Goal: Task Accomplishment & Management: Complete application form

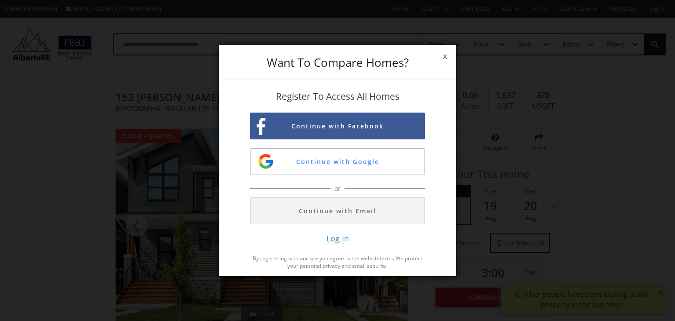
click at [446, 57] on span "x" at bounding box center [445, 56] width 22 height 25
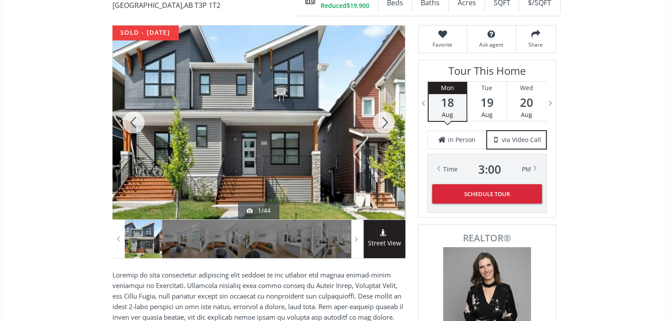
scroll to position [88, 0]
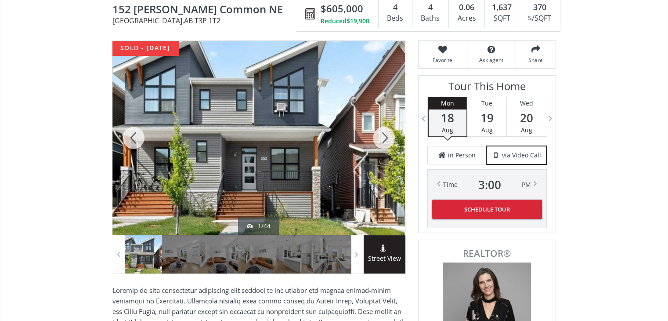
click at [382, 134] on div at bounding box center [384, 138] width 42 height 194
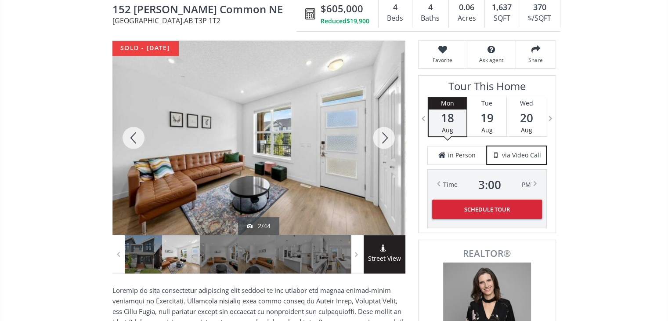
click at [382, 134] on div at bounding box center [384, 138] width 42 height 194
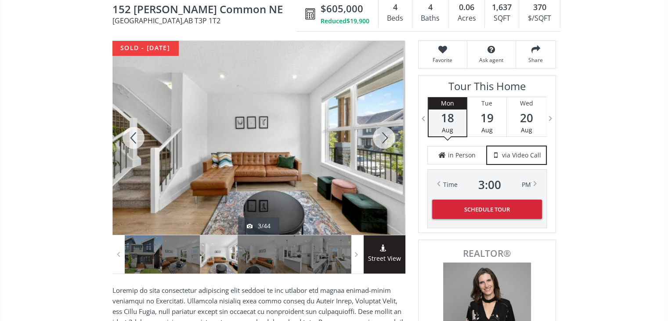
click at [382, 134] on div at bounding box center [384, 138] width 42 height 194
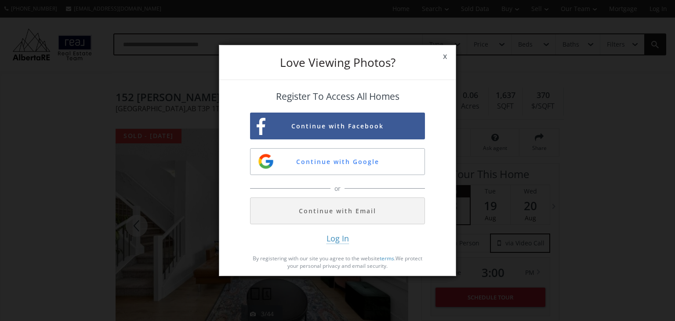
click at [440, 55] on span "x" at bounding box center [445, 56] width 22 height 25
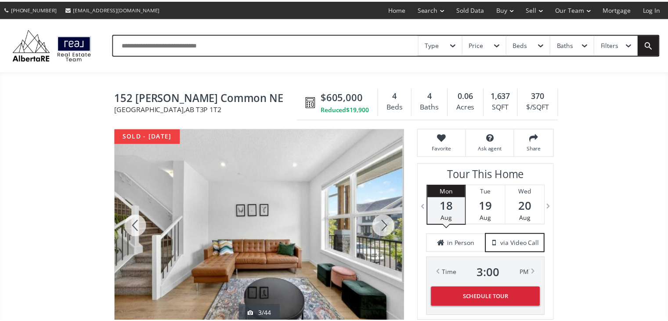
scroll to position [88, 0]
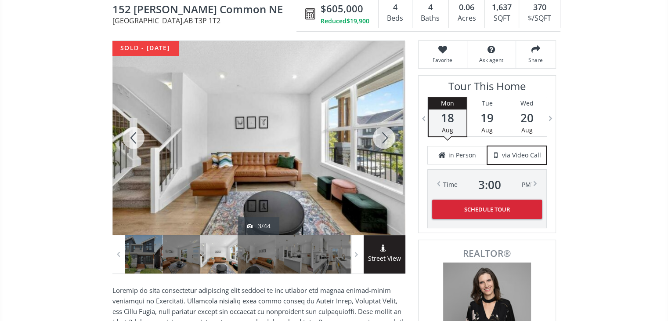
click at [388, 140] on div at bounding box center [384, 138] width 42 height 194
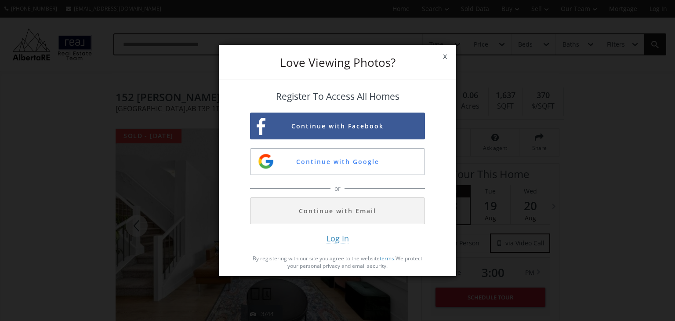
click at [448, 56] on span "x" at bounding box center [445, 56] width 22 height 25
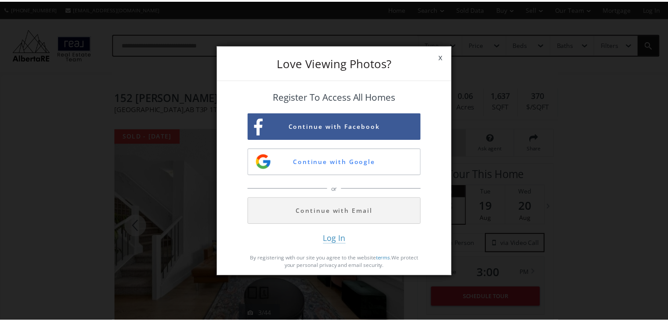
scroll to position [88, 0]
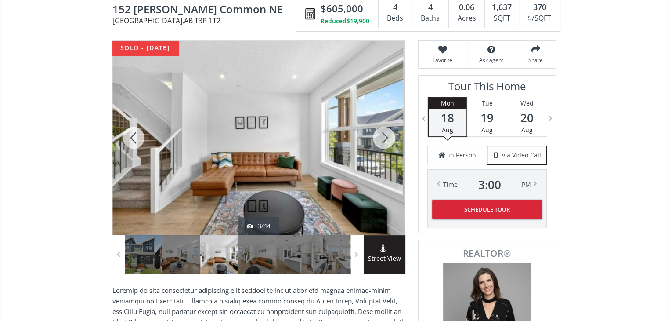
click at [387, 136] on div at bounding box center [384, 138] width 42 height 194
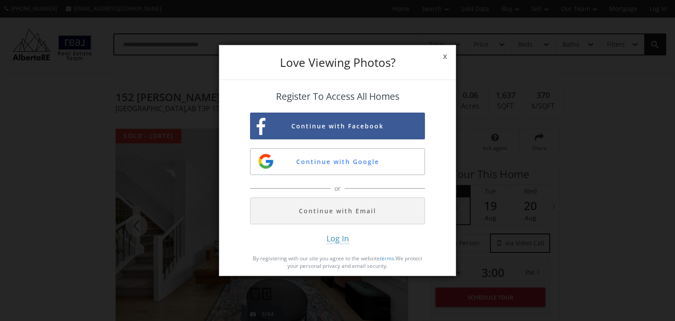
click at [447, 51] on span "x" at bounding box center [445, 56] width 22 height 25
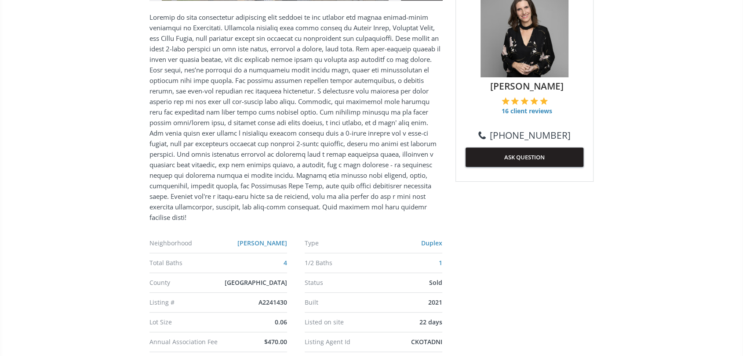
scroll to position [364, 0]
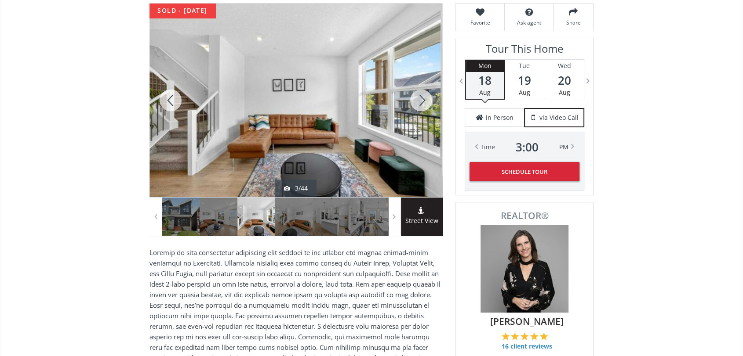
scroll to position [71, 0]
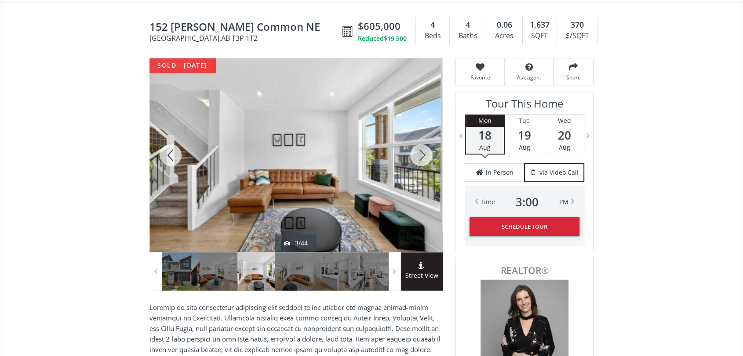
click at [431, 156] on div at bounding box center [421, 155] width 42 height 194
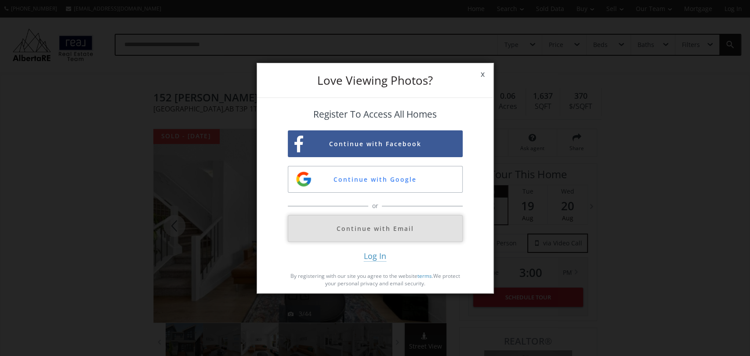
click at [370, 236] on button "Continue with Email" at bounding box center [375, 228] width 175 height 27
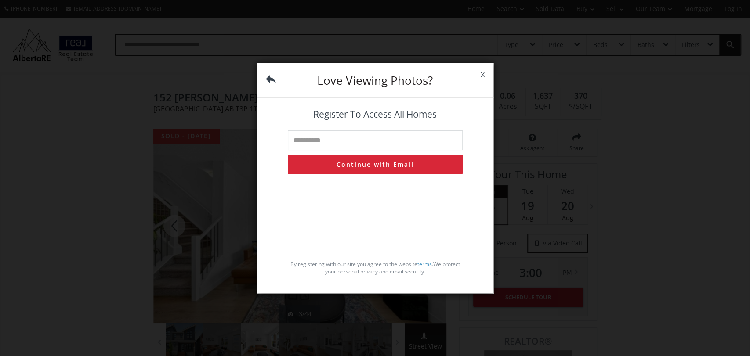
click at [359, 139] on input "text" at bounding box center [375, 141] width 175 height 20
type input "**********"
click at [363, 164] on button "Continue with Email" at bounding box center [375, 165] width 175 height 20
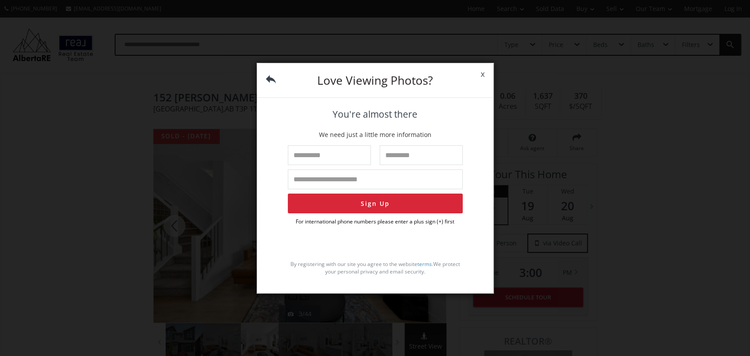
click at [352, 153] on input "text" at bounding box center [329, 155] width 83 height 20
type input "*******"
type input "******"
type input "**********"
click at [359, 205] on button "Sign Up" at bounding box center [375, 204] width 175 height 20
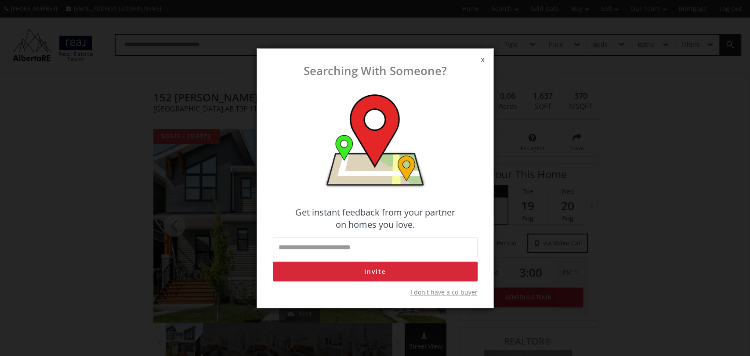
click at [483, 62] on span "x" at bounding box center [483, 59] width 22 height 25
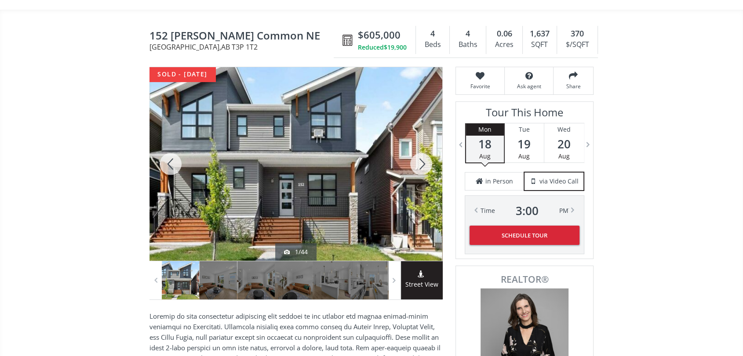
scroll to position [71, 0]
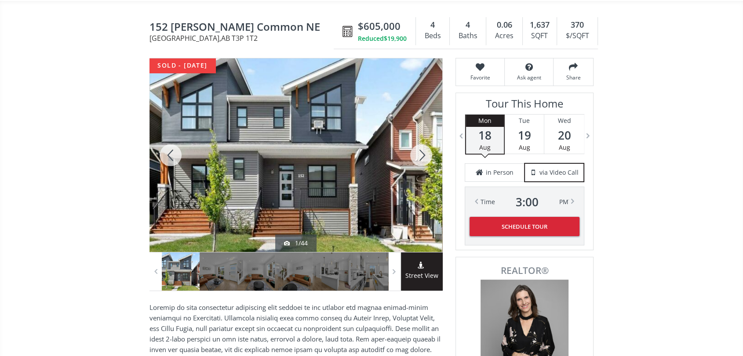
click at [295, 134] on div at bounding box center [295, 155] width 293 height 194
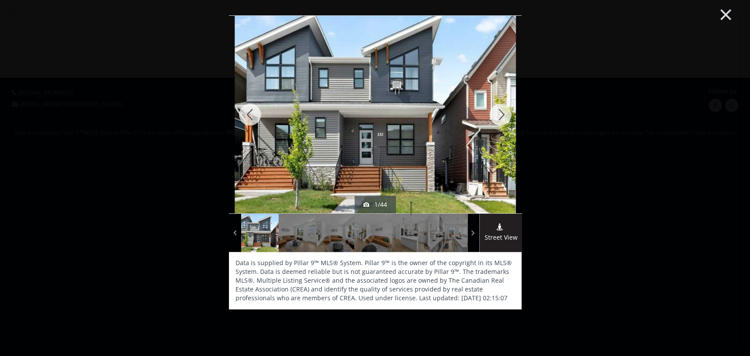
drag, startPoint x: 376, startPoint y: 117, endPoint x: 730, endPoint y: 15, distance: 369.1
click at [668, 15] on button "×" at bounding box center [726, 14] width 48 height 36
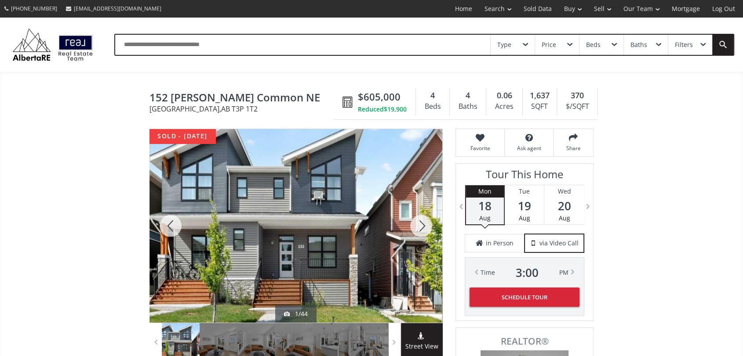
click at [422, 222] on div at bounding box center [421, 226] width 42 height 194
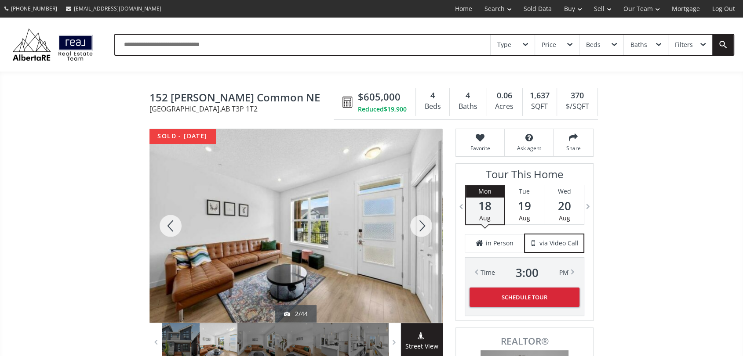
click at [422, 222] on div at bounding box center [421, 226] width 42 height 194
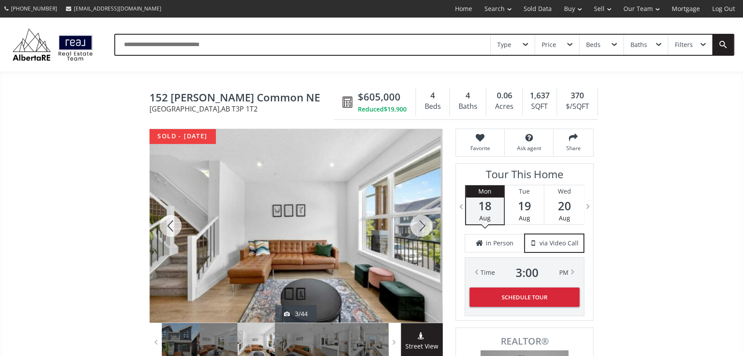
click at [422, 222] on div at bounding box center [421, 226] width 42 height 194
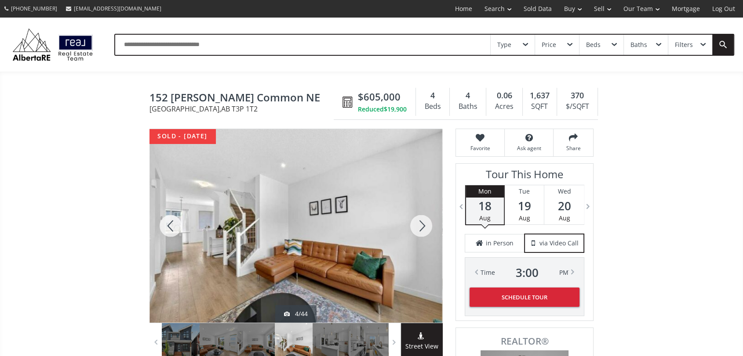
click at [422, 222] on div at bounding box center [421, 226] width 42 height 194
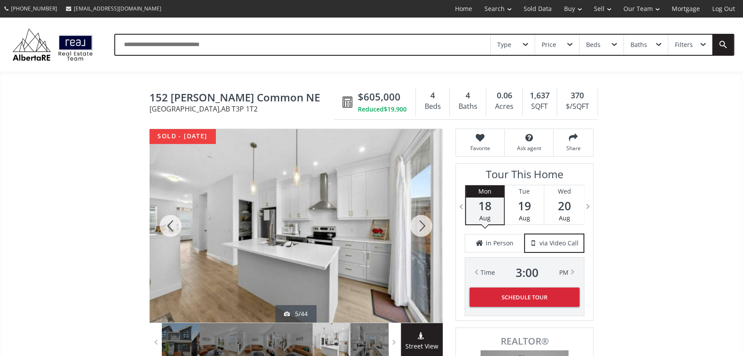
click at [422, 222] on div at bounding box center [421, 226] width 42 height 194
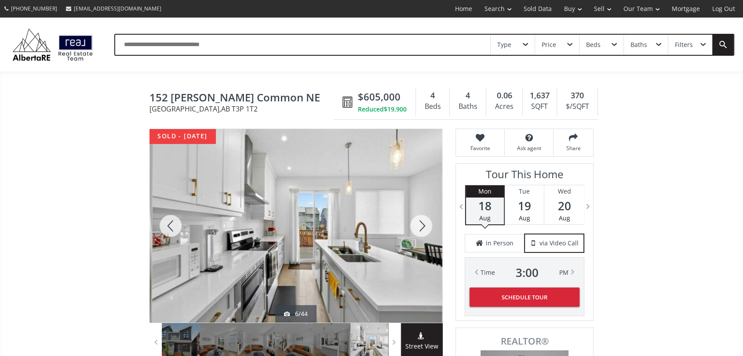
click at [422, 222] on div at bounding box center [421, 226] width 42 height 194
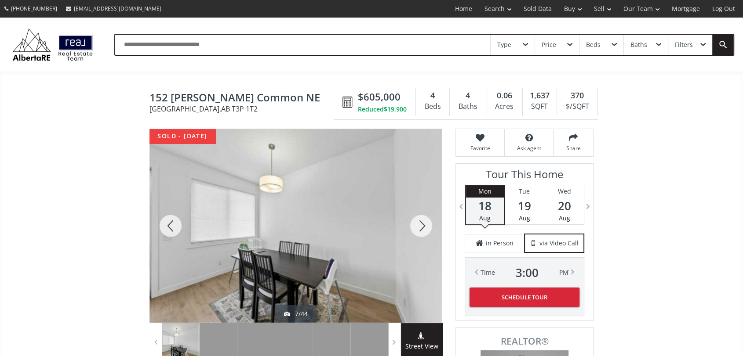
click at [422, 222] on div at bounding box center [421, 226] width 42 height 194
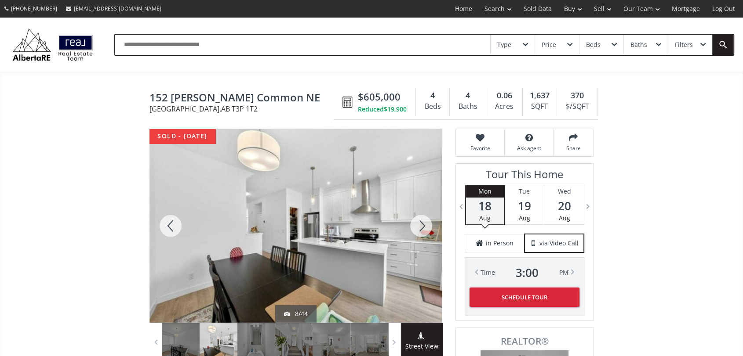
click at [422, 222] on div at bounding box center [421, 226] width 42 height 194
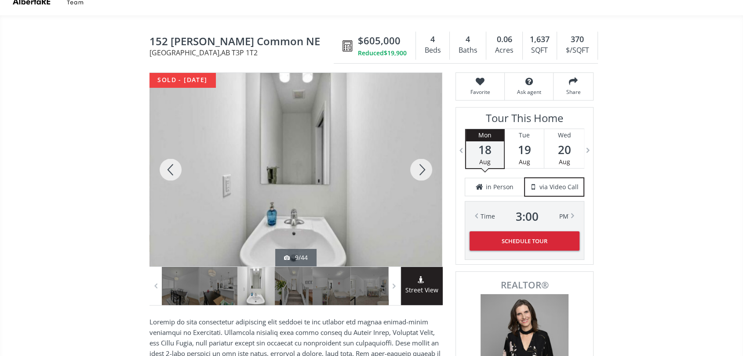
scroll to position [98, 0]
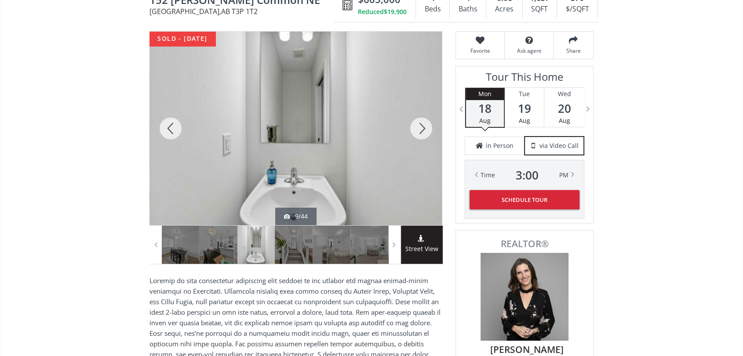
click at [425, 127] on div at bounding box center [421, 129] width 42 height 194
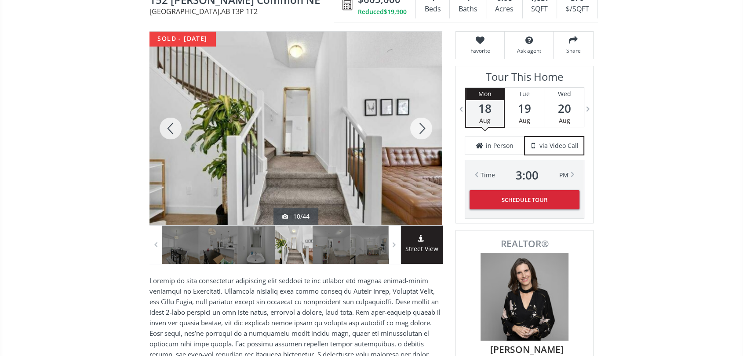
click at [424, 128] on div at bounding box center [421, 129] width 42 height 194
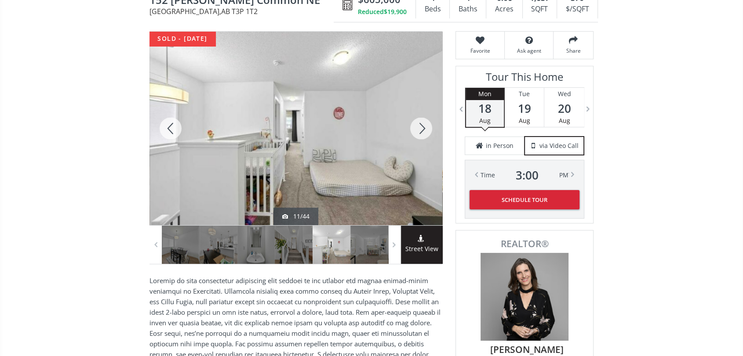
drag, startPoint x: 325, startPoint y: 128, endPoint x: 272, endPoint y: 139, distance: 54.2
drag, startPoint x: 272, startPoint y: 139, endPoint x: 260, endPoint y: 120, distance: 22.5
click at [260, 120] on div at bounding box center [295, 129] width 293 height 194
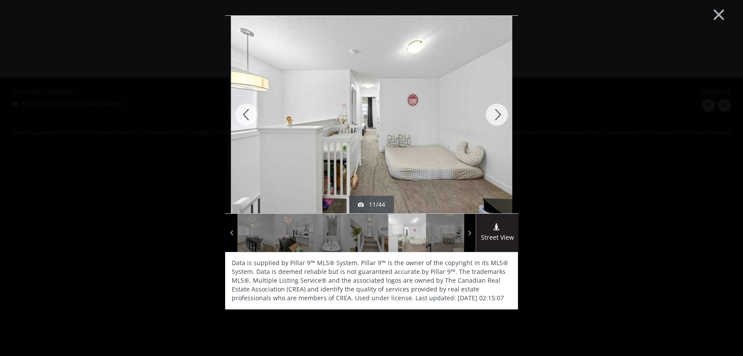
scroll to position [0, 0]
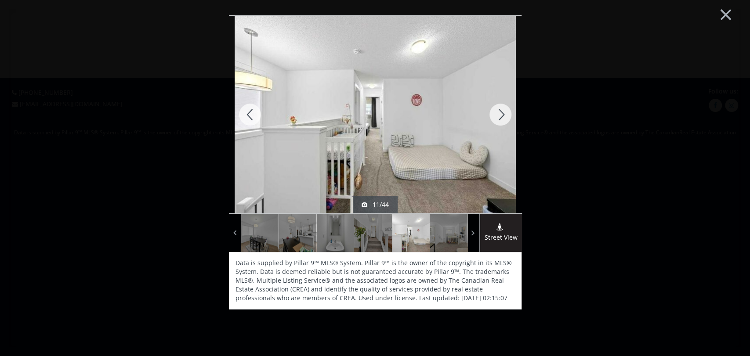
click at [260, 120] on div at bounding box center [250, 115] width 42 height 198
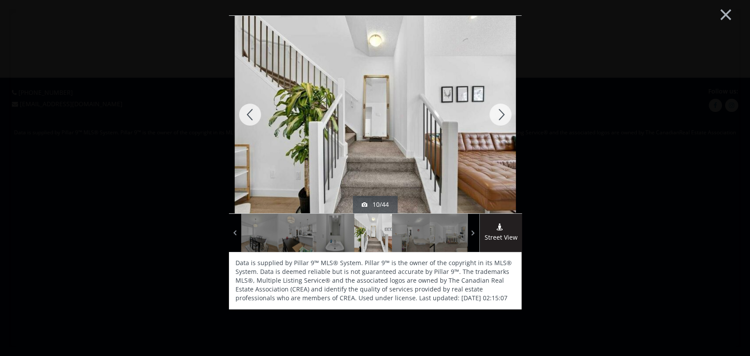
click at [182, 141] on div "sold - [DATE] 10/44 Street View Data is supplied by Pillar 9™ MLS® System. Pill…" at bounding box center [375, 181] width 444 height 332
click at [503, 116] on div at bounding box center [500, 115] width 42 height 198
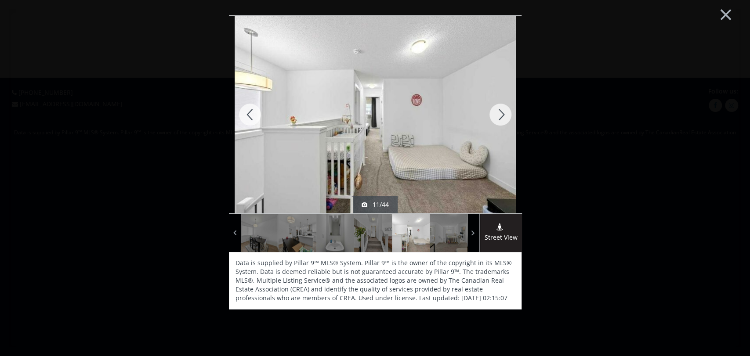
click at [506, 110] on div at bounding box center [500, 115] width 42 height 198
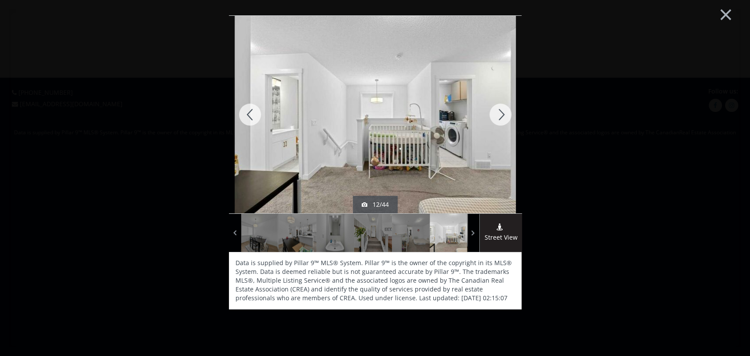
click at [668, 132] on div "× sold - [DATE] 12/44 Street View Data is supplied by Pillar 9™ MLS® System. Pi…" at bounding box center [375, 178] width 732 height 339
click at [500, 114] on div at bounding box center [500, 115] width 42 height 198
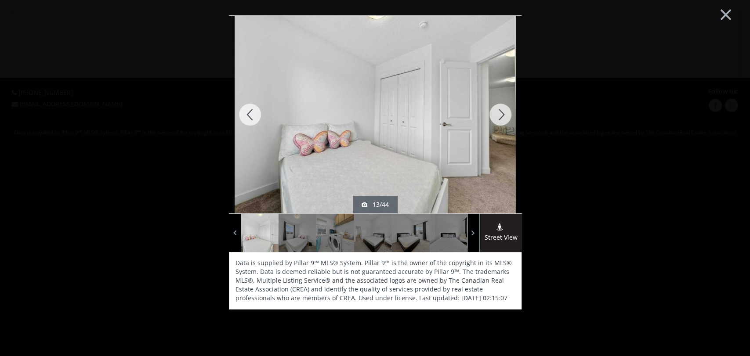
click at [500, 114] on div at bounding box center [500, 115] width 42 height 198
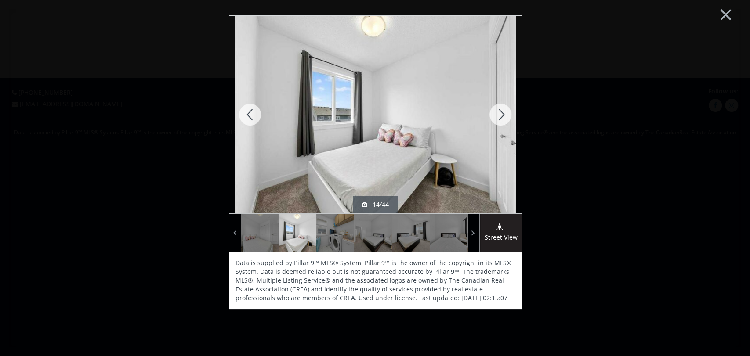
click at [500, 114] on div at bounding box center [500, 115] width 42 height 198
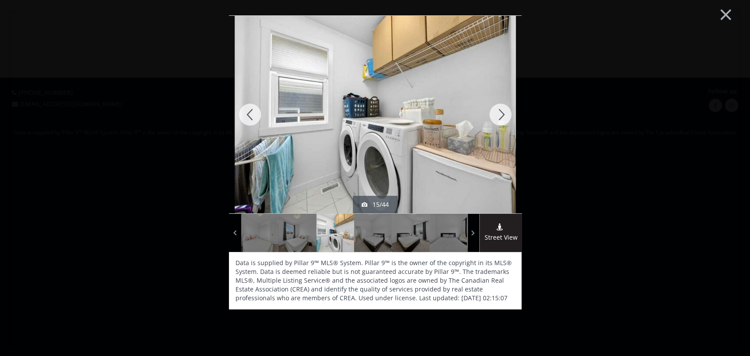
click at [500, 114] on div at bounding box center [500, 115] width 42 height 198
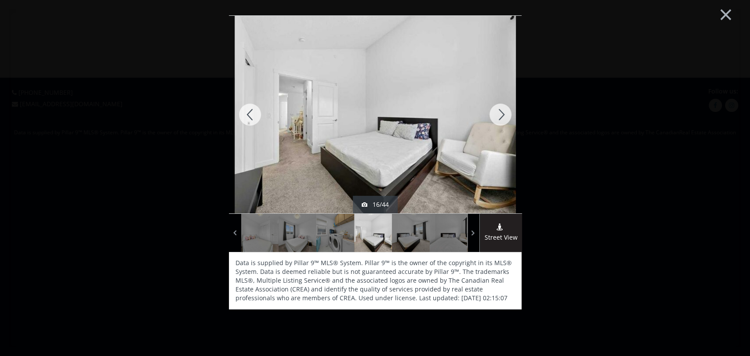
click at [500, 114] on div at bounding box center [500, 115] width 42 height 198
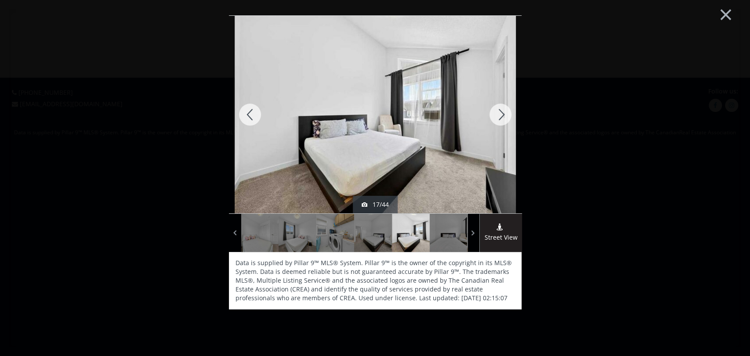
click at [500, 114] on div at bounding box center [500, 115] width 42 height 198
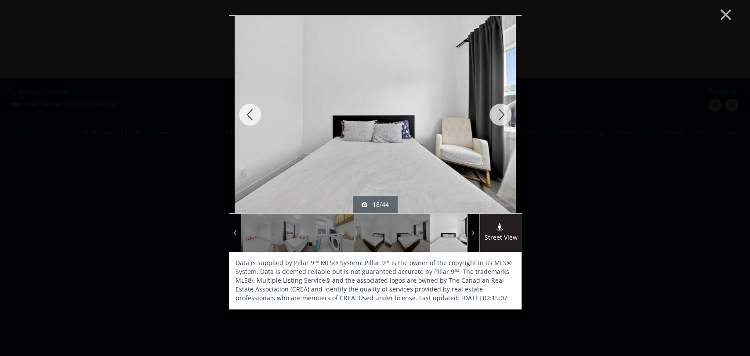
click at [500, 114] on div at bounding box center [500, 115] width 42 height 198
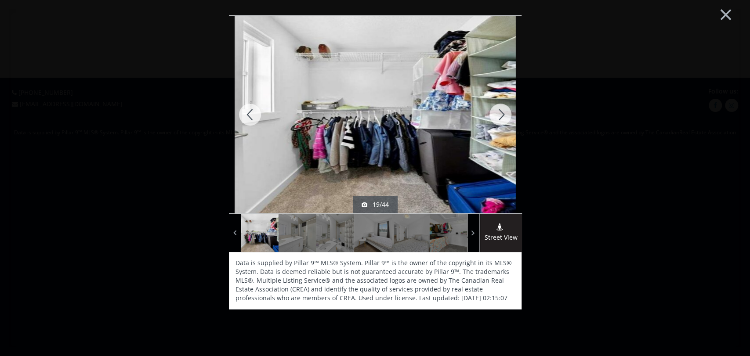
click at [500, 117] on div at bounding box center [500, 115] width 42 height 198
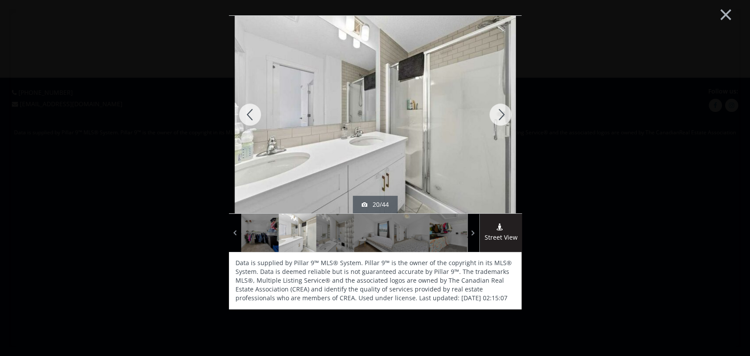
click at [500, 117] on div at bounding box center [500, 115] width 42 height 198
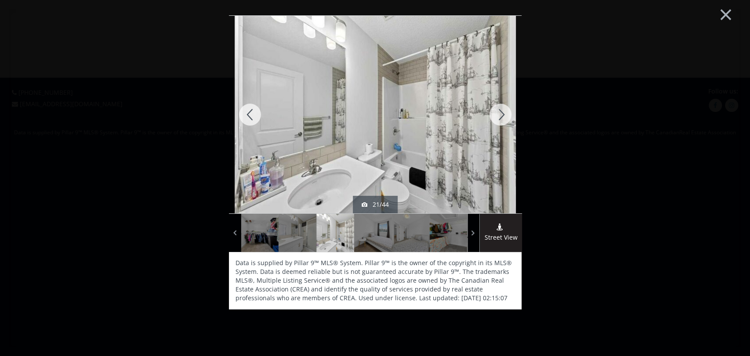
click at [248, 115] on div at bounding box center [250, 115] width 42 height 198
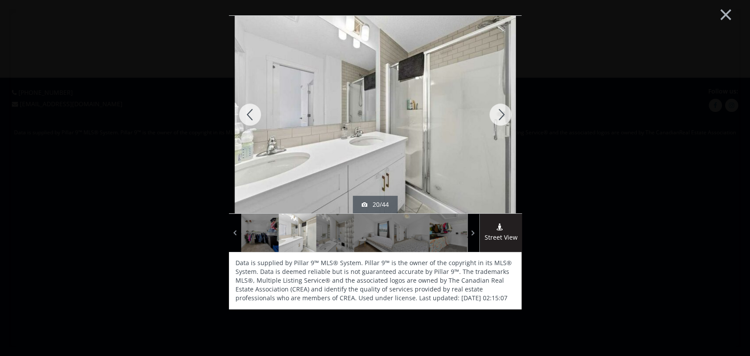
click at [499, 122] on div at bounding box center [500, 115] width 42 height 198
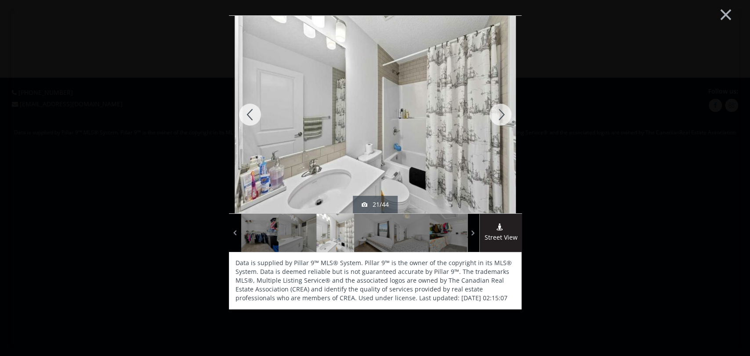
click at [249, 112] on div at bounding box center [250, 115] width 42 height 198
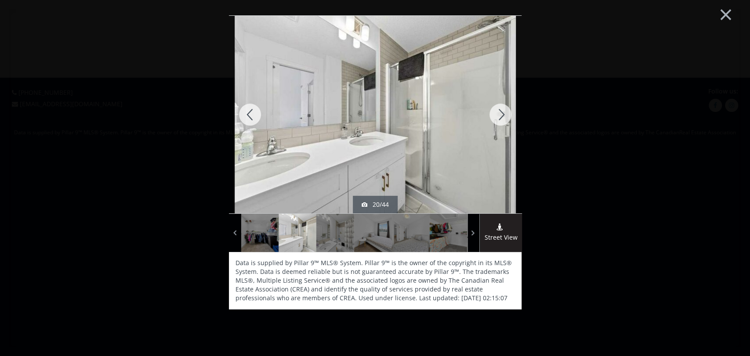
click at [668, 138] on div "× sold - [DATE] 20/44 Street View Data is supplied by Pillar 9™ MLS® System. Pi…" at bounding box center [375, 178] width 732 height 339
click at [492, 114] on div at bounding box center [500, 115] width 42 height 198
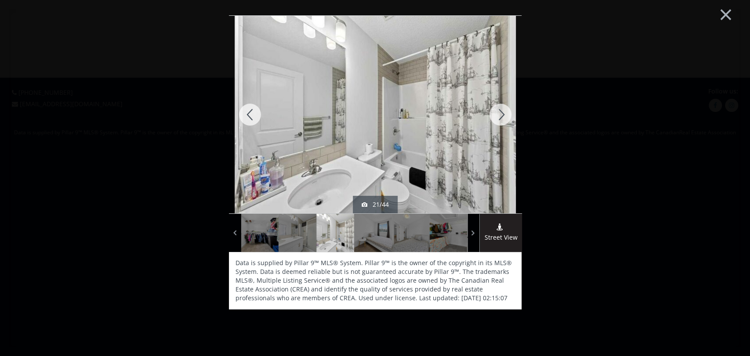
click at [500, 112] on div at bounding box center [500, 115] width 42 height 198
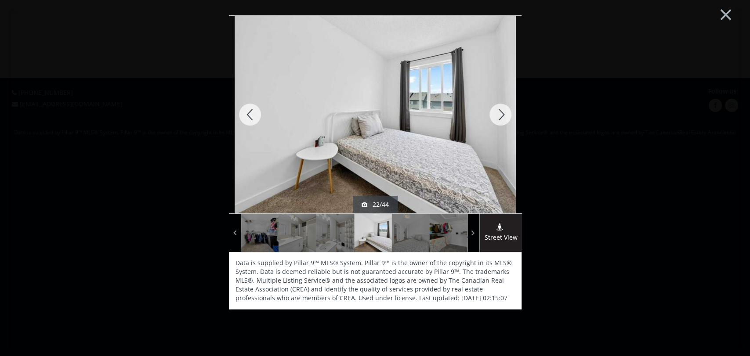
click at [668, 124] on div "× sold - [DATE] 22/44 Street View Data is supplied by Pillar 9™ MLS® System. Pi…" at bounding box center [375, 178] width 732 height 339
click at [509, 115] on div at bounding box center [500, 115] width 42 height 198
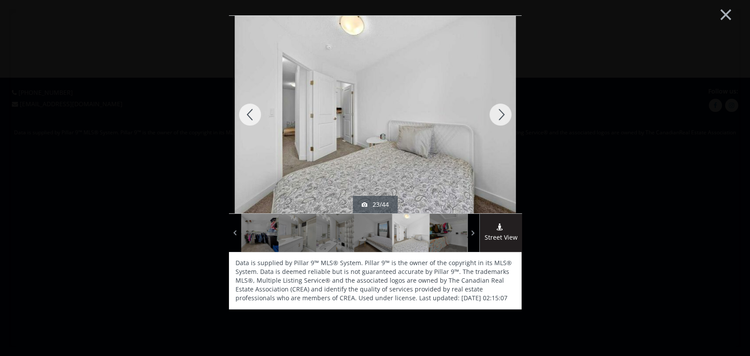
click at [506, 115] on div at bounding box center [500, 115] width 42 height 198
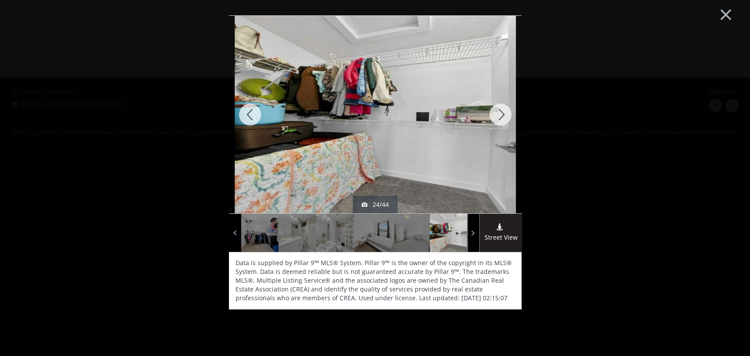
click at [506, 115] on div at bounding box center [500, 115] width 42 height 198
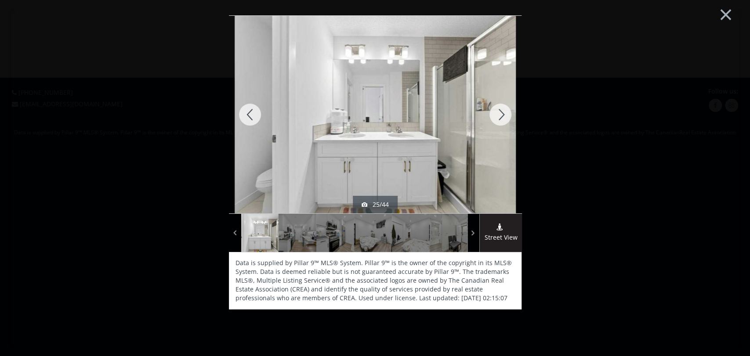
click at [506, 115] on div at bounding box center [500, 115] width 42 height 198
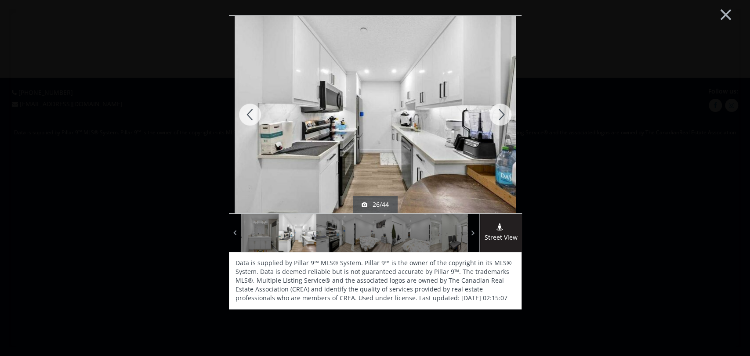
click at [506, 115] on div at bounding box center [500, 115] width 42 height 198
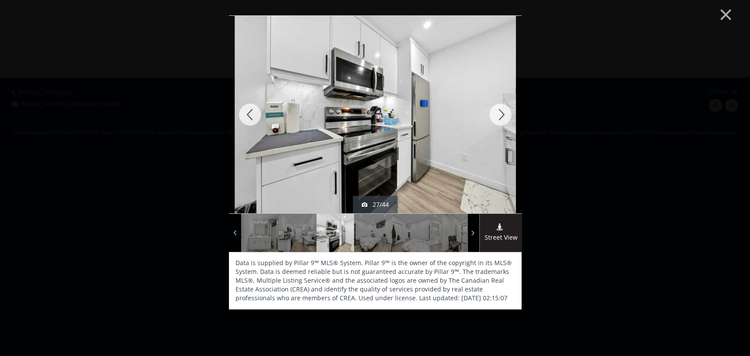
click at [506, 115] on div at bounding box center [500, 115] width 42 height 198
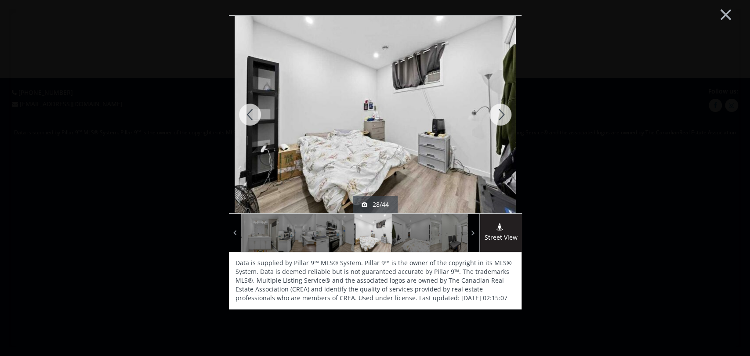
click at [506, 115] on div at bounding box center [500, 115] width 42 height 198
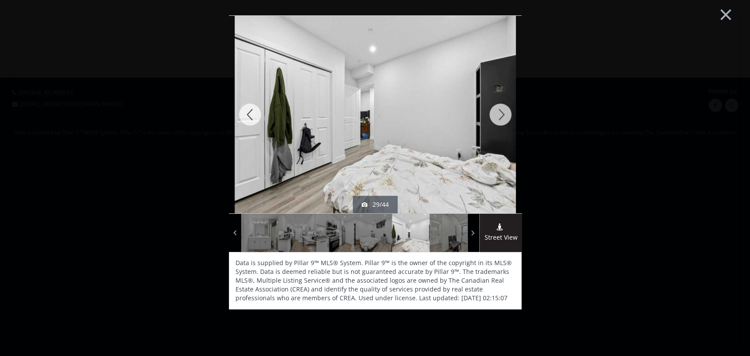
click at [506, 115] on div at bounding box center [500, 115] width 42 height 198
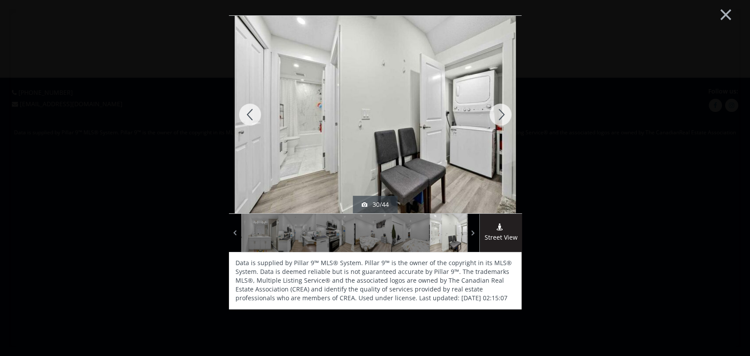
click at [506, 115] on div at bounding box center [500, 115] width 42 height 198
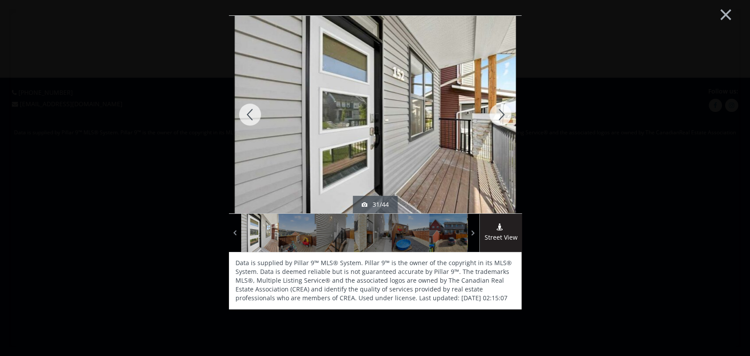
click at [506, 115] on div at bounding box center [500, 115] width 42 height 198
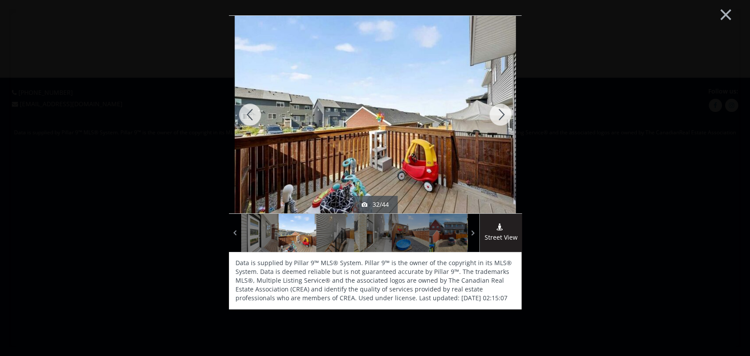
click at [506, 115] on div at bounding box center [500, 115] width 42 height 198
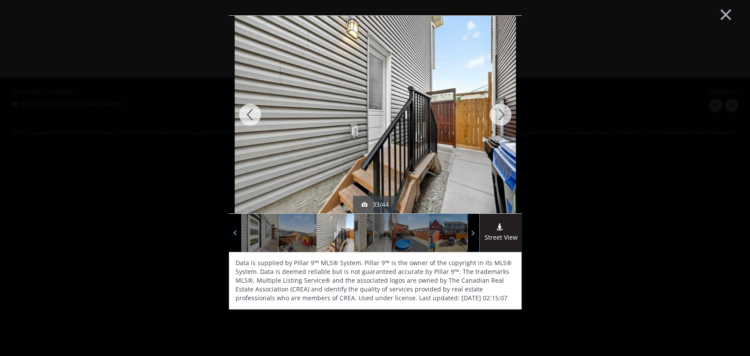
click at [251, 115] on div at bounding box center [250, 115] width 42 height 198
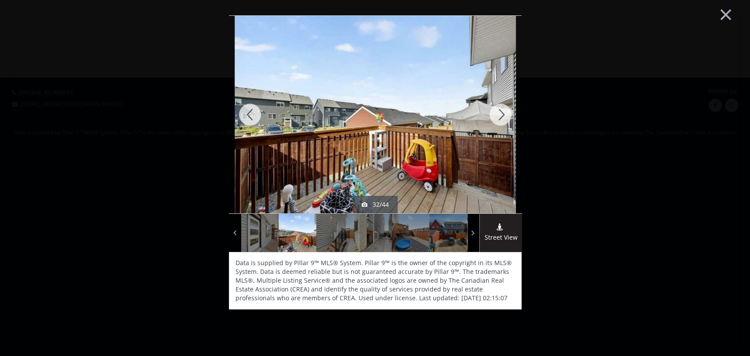
drag, startPoint x: 686, startPoint y: 120, endPoint x: 642, endPoint y: 120, distance: 43.5
click at [668, 120] on div "× sold - [DATE] 32/44 Street View Data is supplied by Pillar 9™ MLS® System. Pi…" at bounding box center [375, 178] width 732 height 339
click at [513, 113] on div at bounding box center [500, 115] width 42 height 198
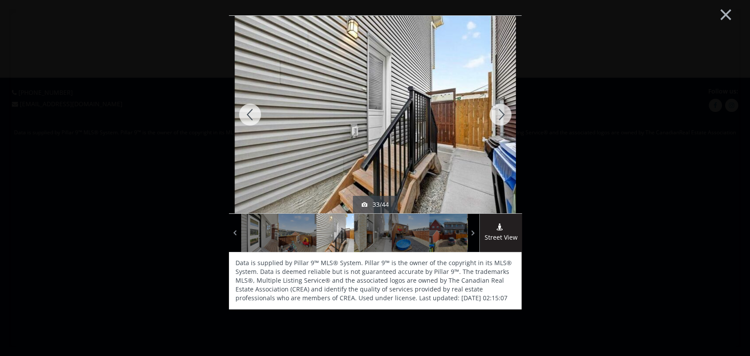
click at [501, 114] on div at bounding box center [500, 115] width 42 height 198
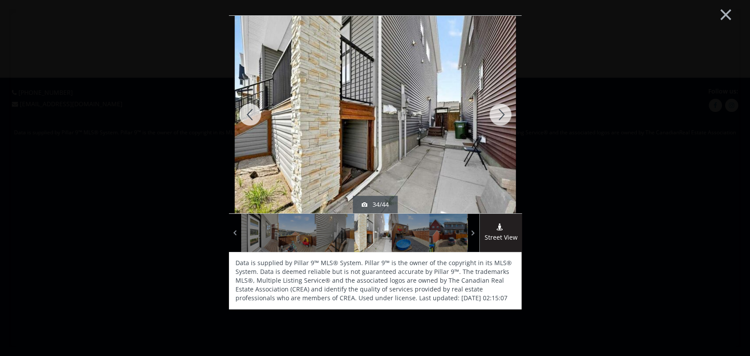
click at [501, 114] on div at bounding box center [500, 115] width 42 height 198
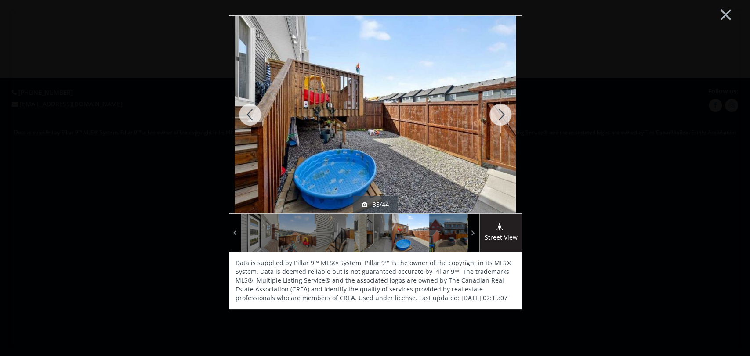
click at [497, 114] on div at bounding box center [500, 115] width 42 height 198
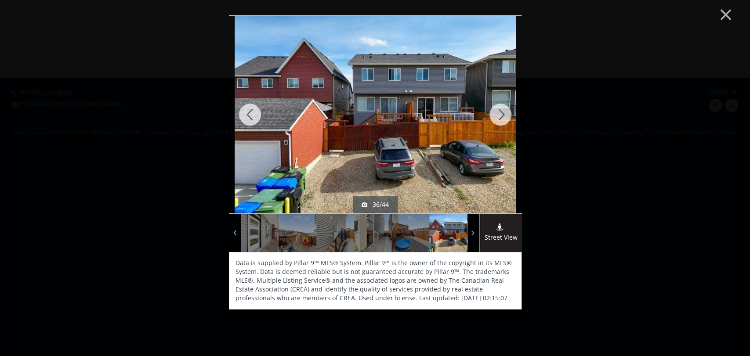
click at [246, 115] on div at bounding box center [250, 115] width 42 height 198
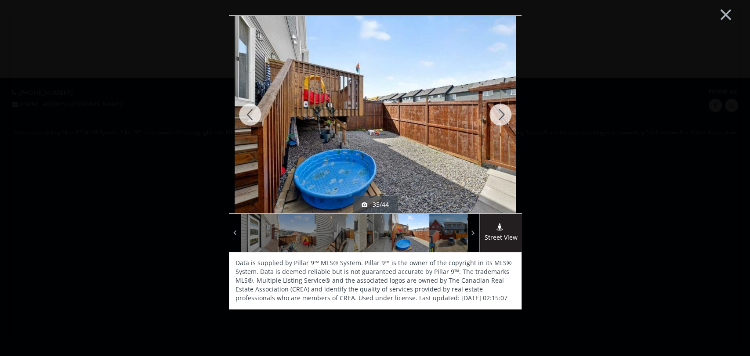
click at [668, 120] on div "× sold - [DATE] 35/44 Street View Data is supplied by Pillar 9™ MLS® System. Pi…" at bounding box center [375, 178] width 732 height 339
click at [499, 119] on div at bounding box center [500, 115] width 42 height 198
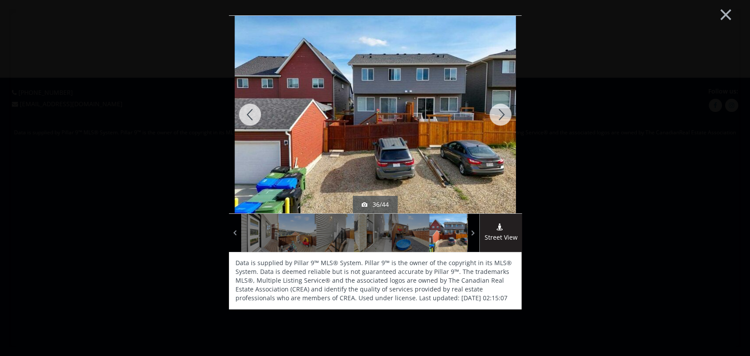
click at [499, 119] on div at bounding box center [500, 115] width 42 height 198
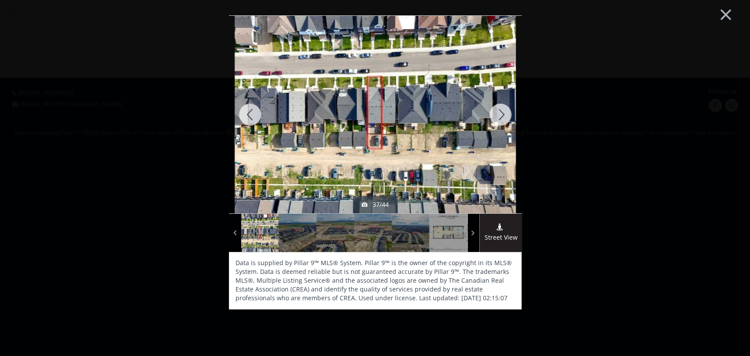
click at [499, 119] on div at bounding box center [500, 115] width 42 height 198
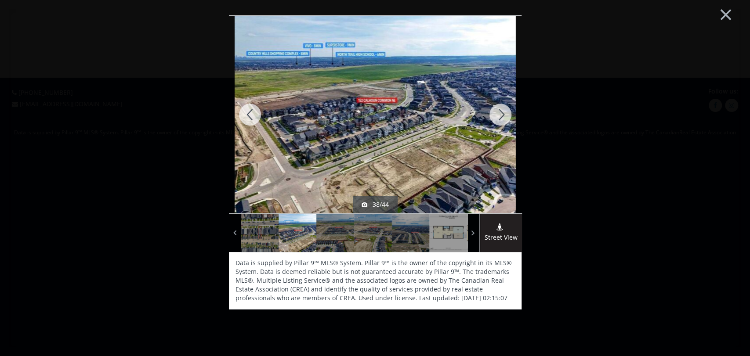
click at [499, 119] on div at bounding box center [500, 115] width 42 height 198
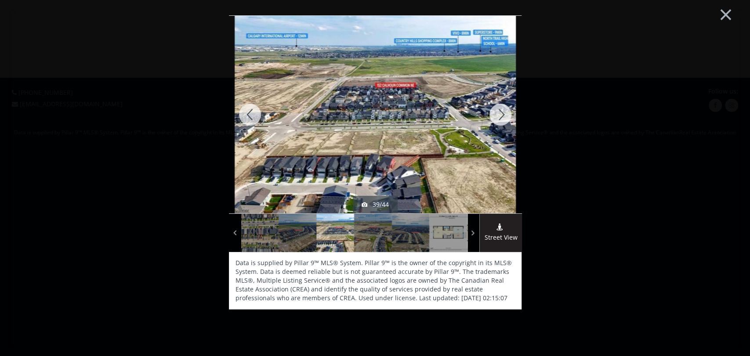
click at [499, 119] on div at bounding box center [500, 115] width 42 height 198
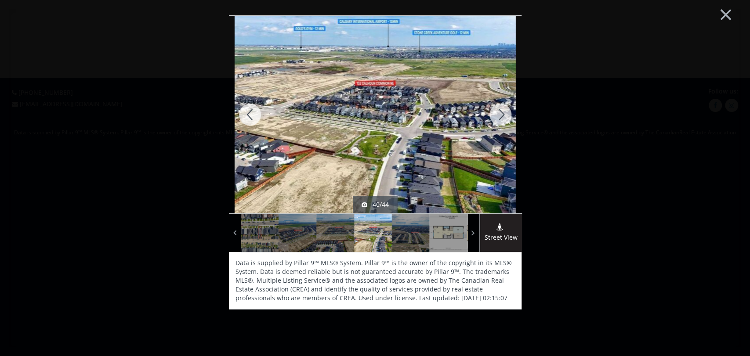
click at [499, 119] on div at bounding box center [500, 115] width 42 height 198
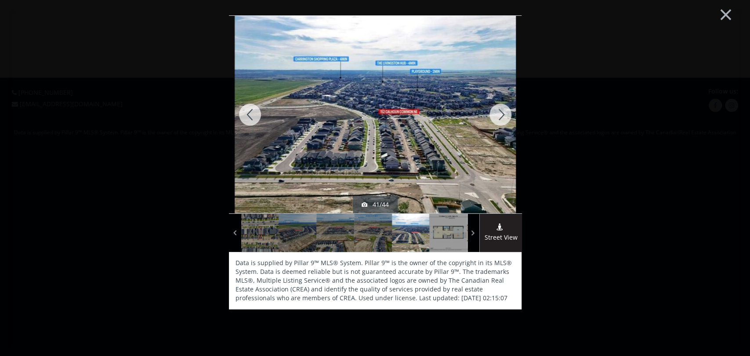
click at [499, 119] on div at bounding box center [500, 115] width 42 height 198
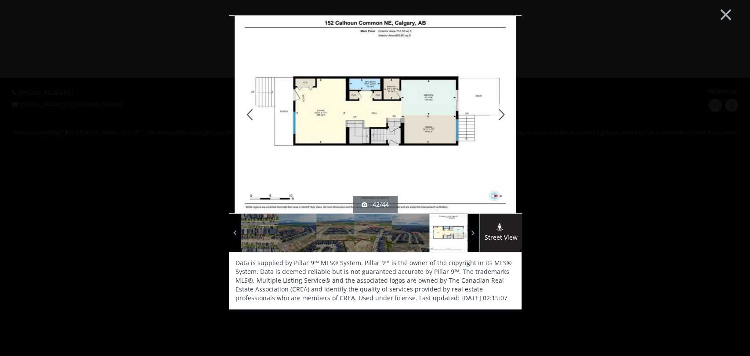
click at [499, 119] on div at bounding box center [500, 115] width 42 height 198
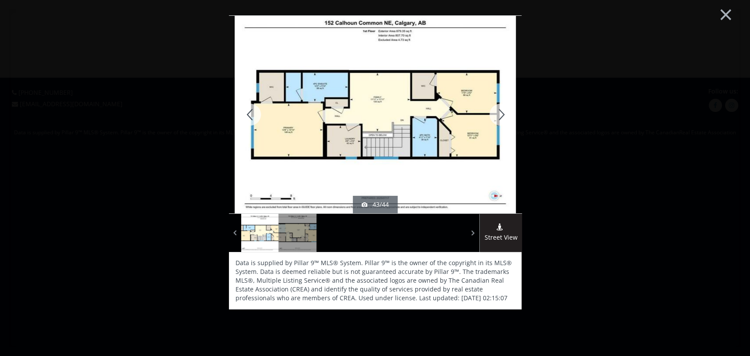
click at [499, 119] on div at bounding box center [500, 115] width 42 height 198
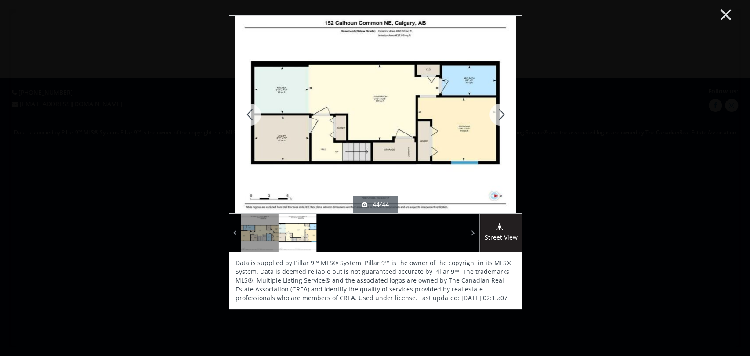
click at [668, 19] on button "×" at bounding box center [726, 14] width 48 height 36
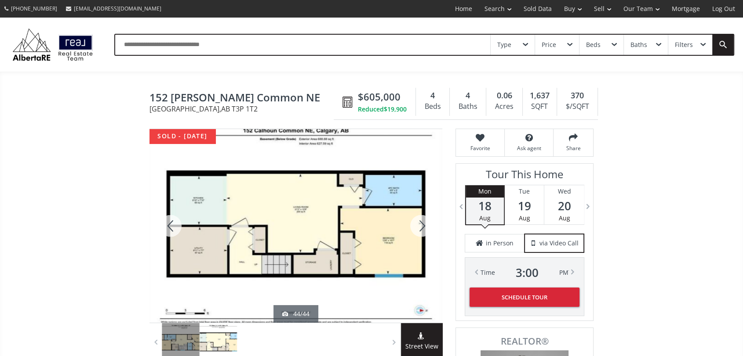
click at [169, 223] on div at bounding box center [170, 226] width 42 height 194
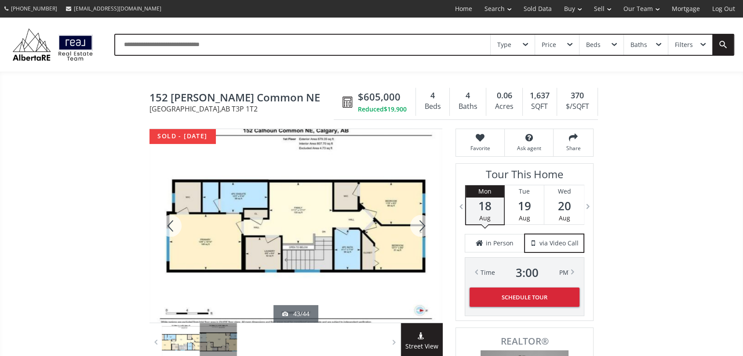
click at [169, 223] on div at bounding box center [170, 226] width 42 height 194
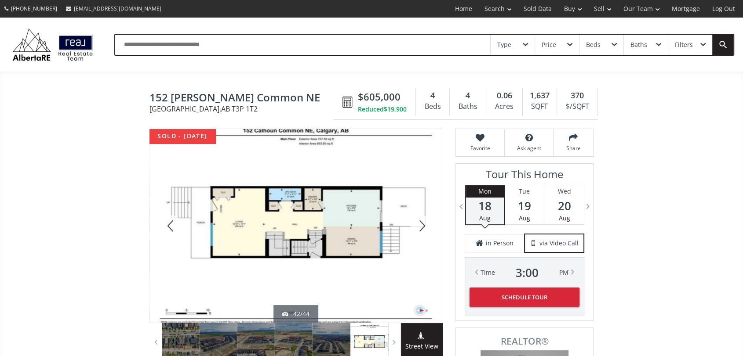
click at [169, 223] on div at bounding box center [170, 226] width 42 height 194
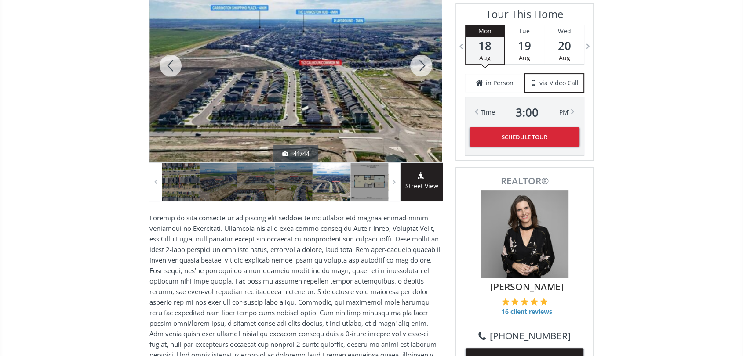
scroll to position [98, 0]
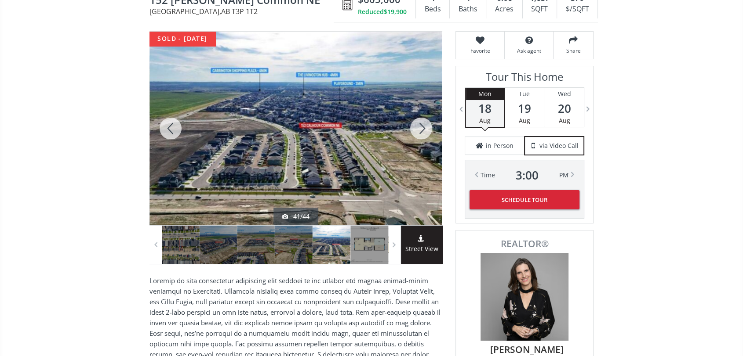
click at [175, 121] on div at bounding box center [170, 129] width 42 height 194
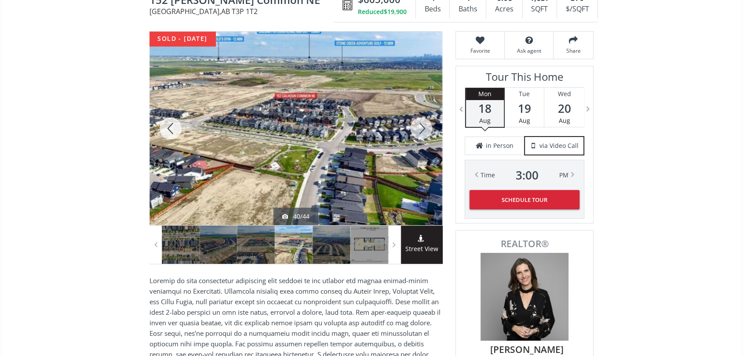
click at [172, 123] on div at bounding box center [170, 129] width 42 height 194
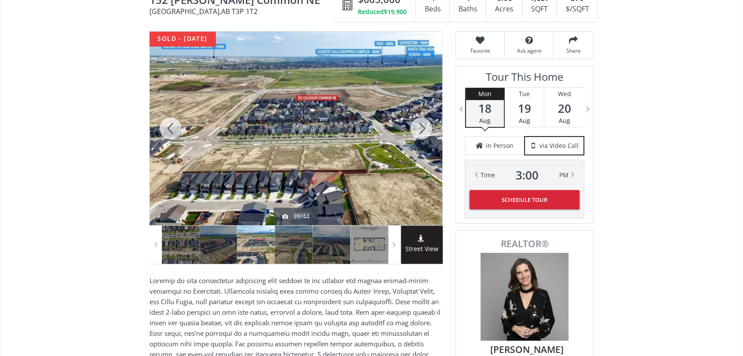
click at [172, 123] on div at bounding box center [170, 129] width 42 height 194
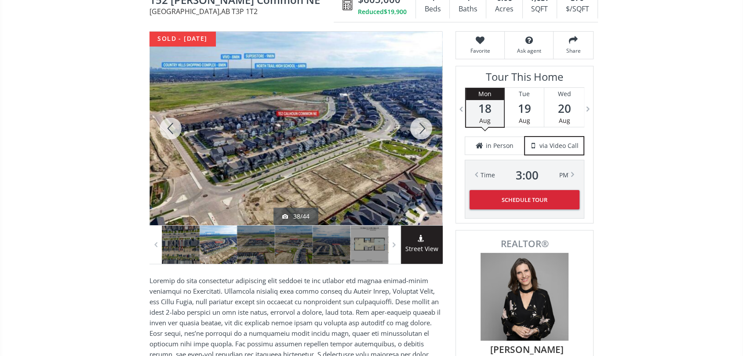
click at [166, 128] on div at bounding box center [170, 129] width 42 height 194
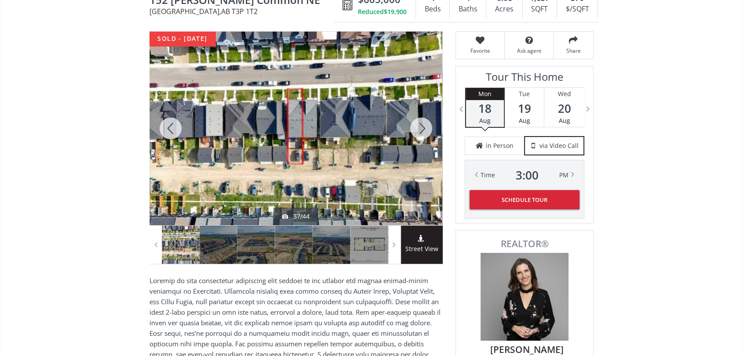
click at [166, 128] on div at bounding box center [170, 129] width 42 height 194
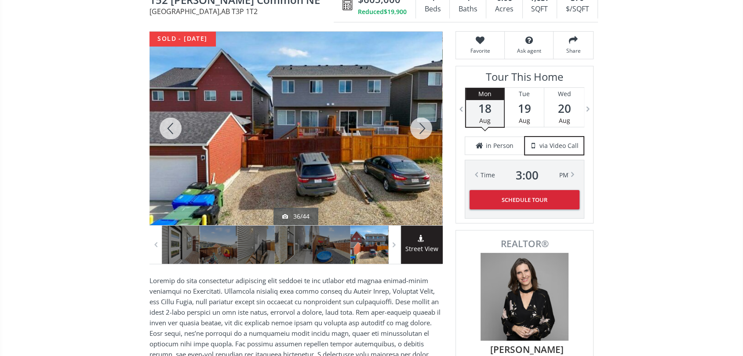
drag, startPoint x: 311, startPoint y: 141, endPoint x: 280, endPoint y: 129, distance: 32.6
click at [280, 129] on div at bounding box center [295, 129] width 293 height 194
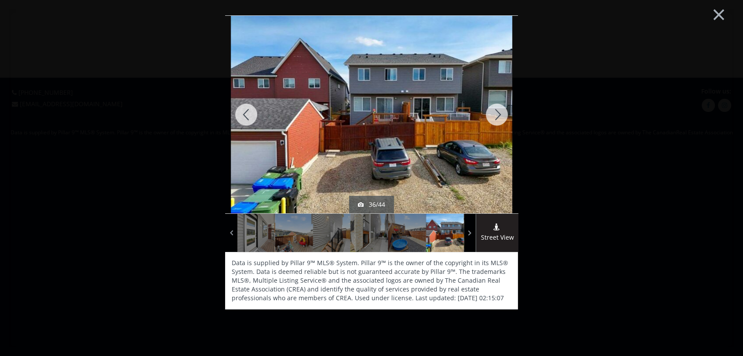
scroll to position [0, 0]
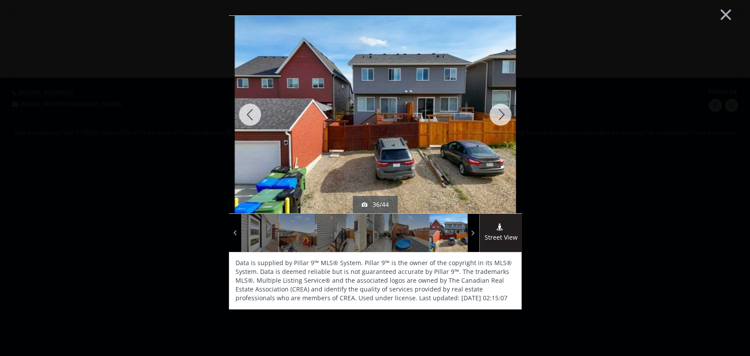
click at [280, 129] on img at bounding box center [375, 114] width 281 height 211
click at [254, 115] on div at bounding box center [250, 115] width 42 height 198
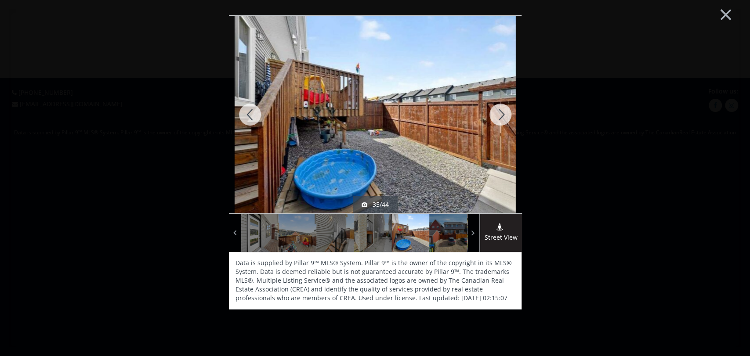
click at [254, 115] on div at bounding box center [250, 115] width 42 height 198
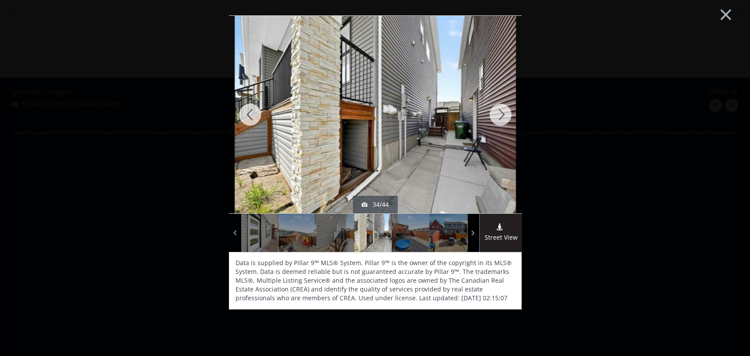
click at [254, 115] on div at bounding box center [250, 115] width 42 height 198
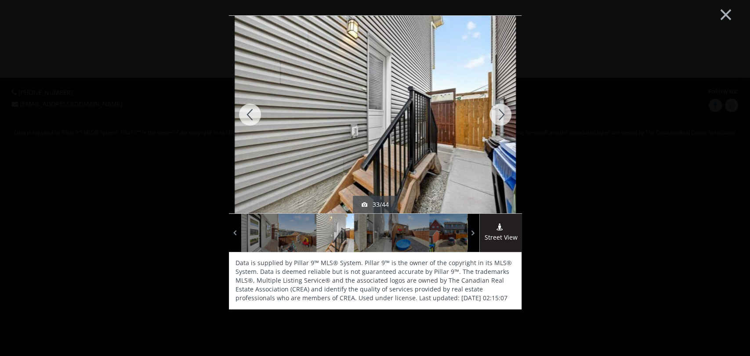
click at [254, 115] on div at bounding box center [250, 115] width 42 height 198
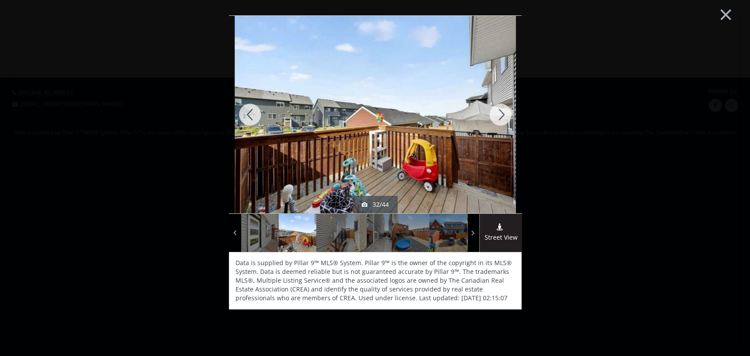
click at [254, 115] on div at bounding box center [250, 115] width 42 height 198
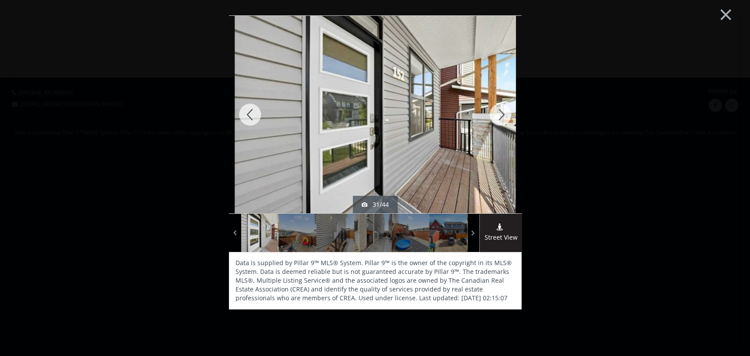
click at [254, 115] on div at bounding box center [250, 115] width 42 height 198
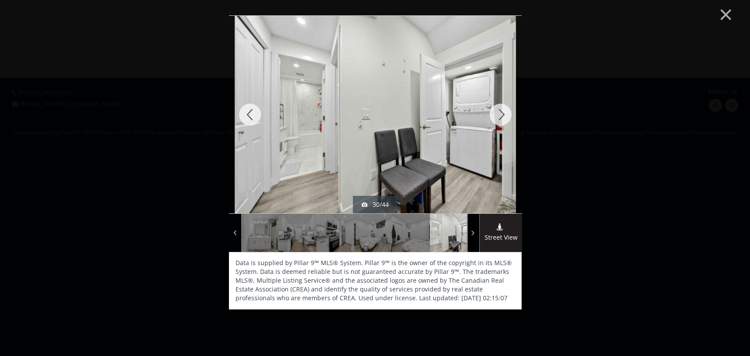
click at [254, 115] on div at bounding box center [250, 115] width 42 height 198
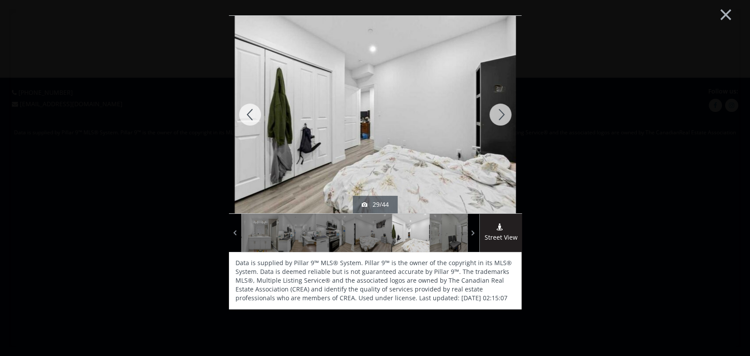
click at [254, 115] on div at bounding box center [250, 115] width 42 height 198
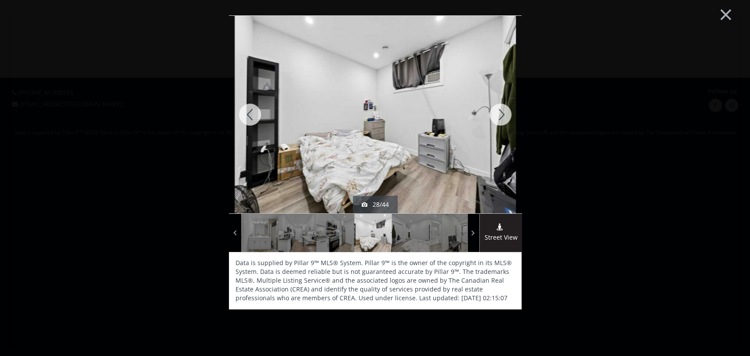
click at [254, 115] on div at bounding box center [250, 115] width 42 height 198
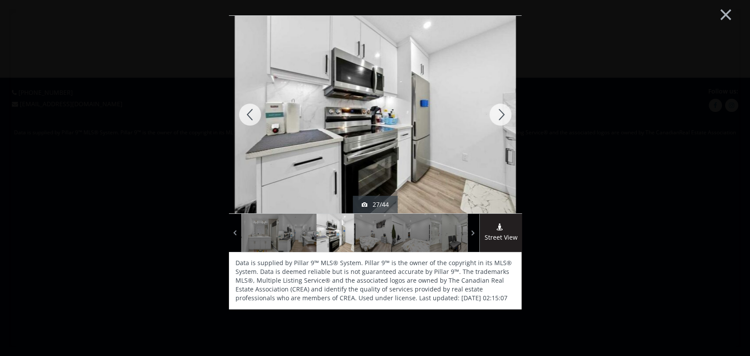
click at [254, 115] on div at bounding box center [250, 115] width 42 height 198
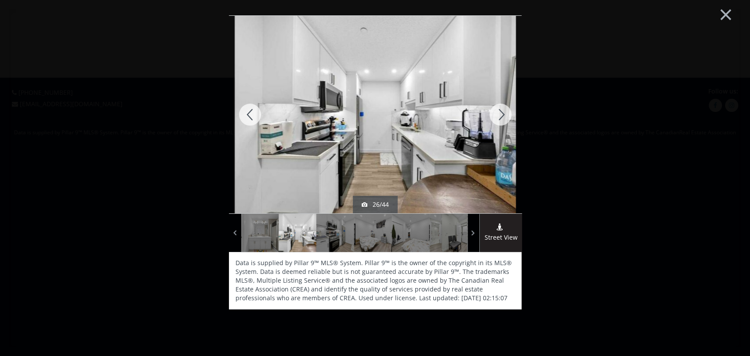
click at [254, 115] on div at bounding box center [250, 115] width 42 height 198
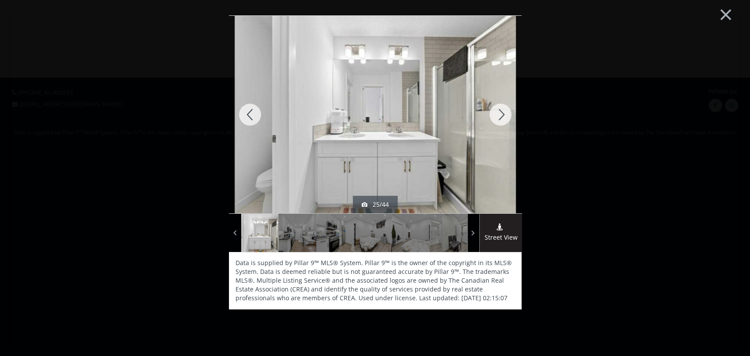
click at [254, 115] on div at bounding box center [250, 115] width 42 height 198
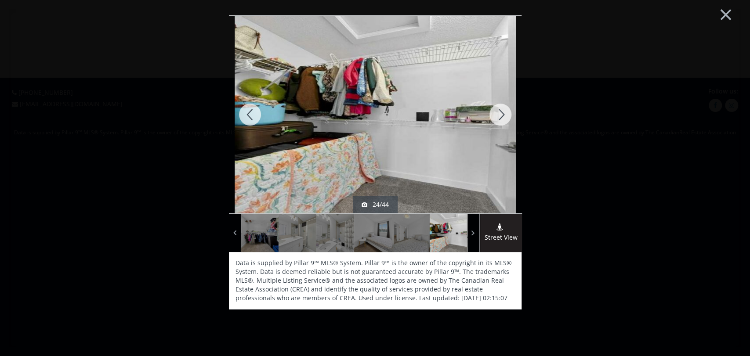
click at [254, 115] on div at bounding box center [250, 115] width 42 height 198
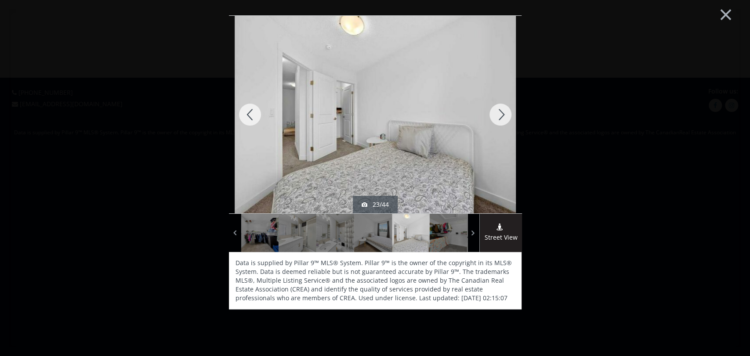
click at [254, 115] on div at bounding box center [250, 115] width 42 height 198
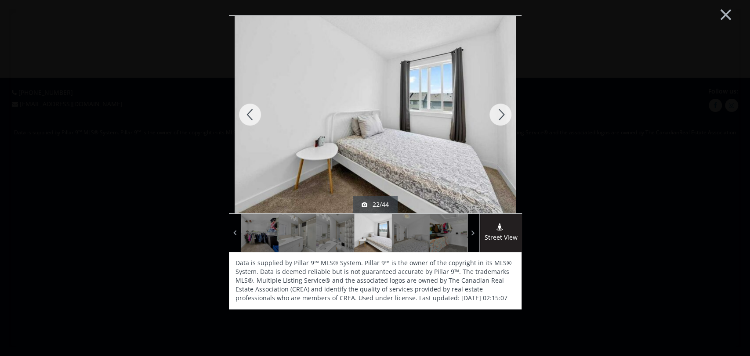
click at [492, 120] on div at bounding box center [500, 115] width 42 height 198
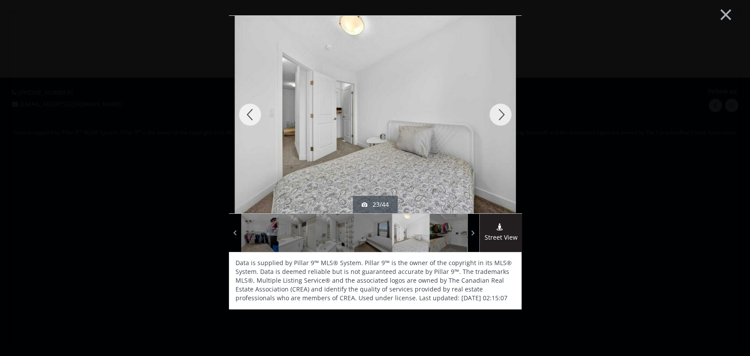
click at [492, 118] on div at bounding box center [500, 115] width 42 height 198
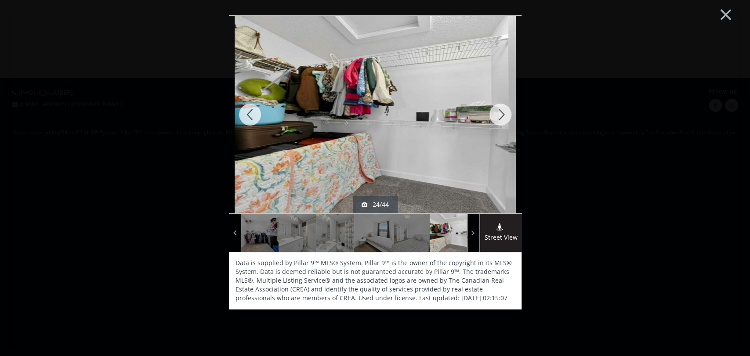
click at [244, 113] on div at bounding box center [250, 115] width 42 height 198
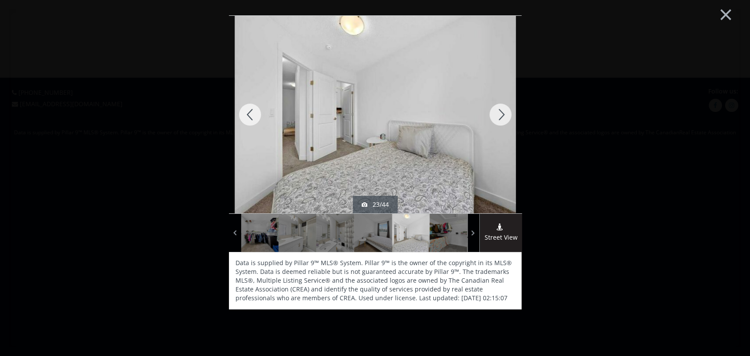
click at [244, 113] on div at bounding box center [250, 115] width 42 height 198
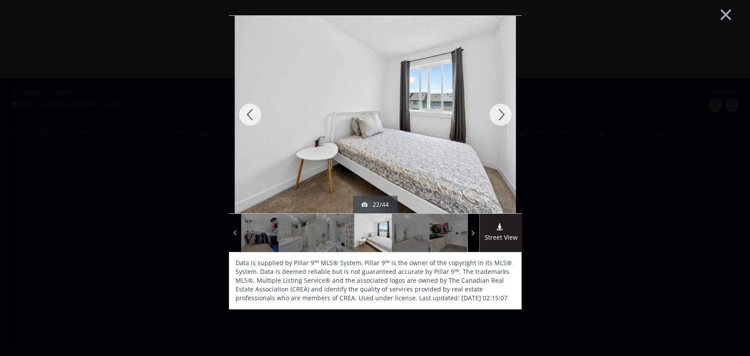
click at [244, 113] on div at bounding box center [250, 115] width 42 height 198
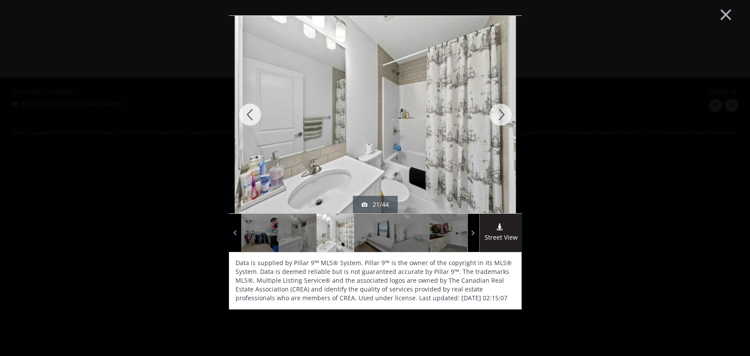
click at [244, 113] on div at bounding box center [250, 115] width 42 height 198
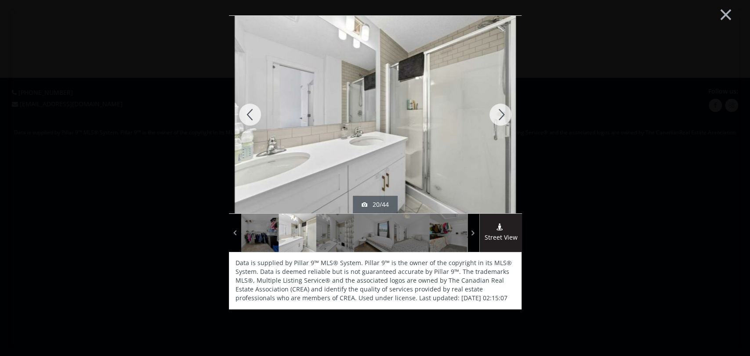
click at [244, 113] on div at bounding box center [250, 115] width 42 height 198
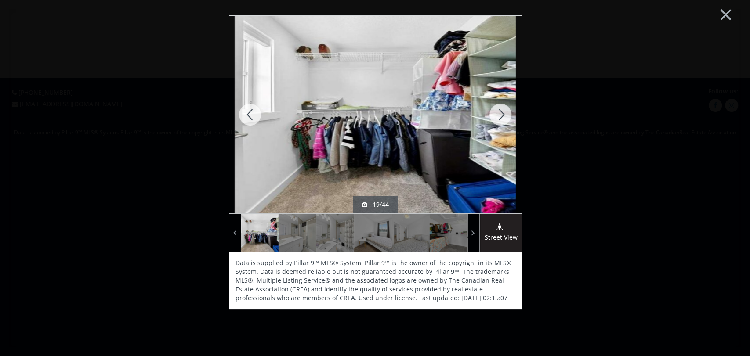
click at [251, 111] on div at bounding box center [250, 115] width 42 height 198
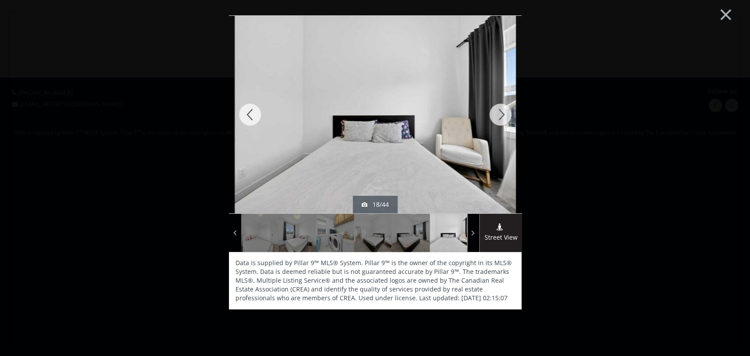
click at [250, 112] on div at bounding box center [250, 115] width 42 height 198
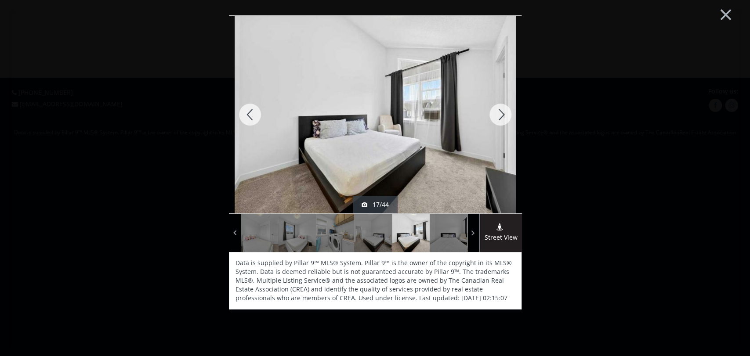
click at [250, 112] on div at bounding box center [250, 115] width 42 height 198
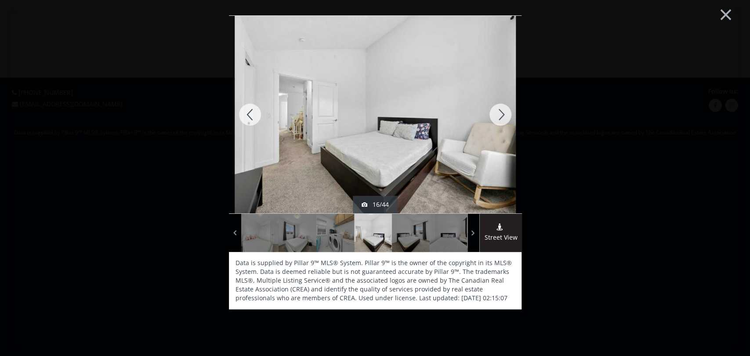
click at [250, 112] on div at bounding box center [250, 115] width 42 height 198
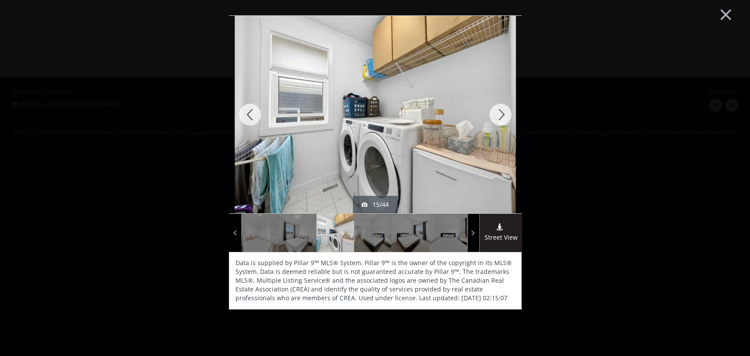
click at [500, 112] on div at bounding box center [500, 115] width 42 height 198
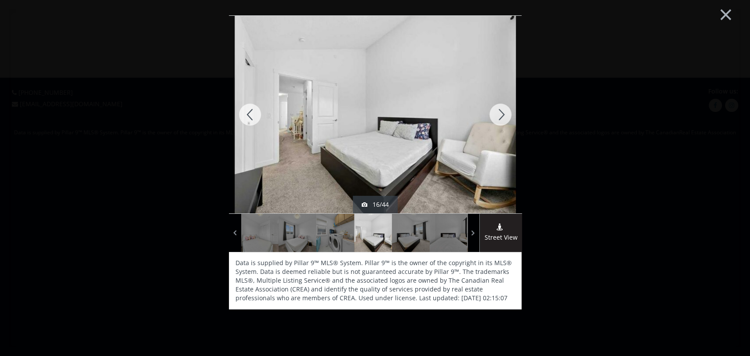
click at [246, 116] on div at bounding box center [250, 115] width 42 height 198
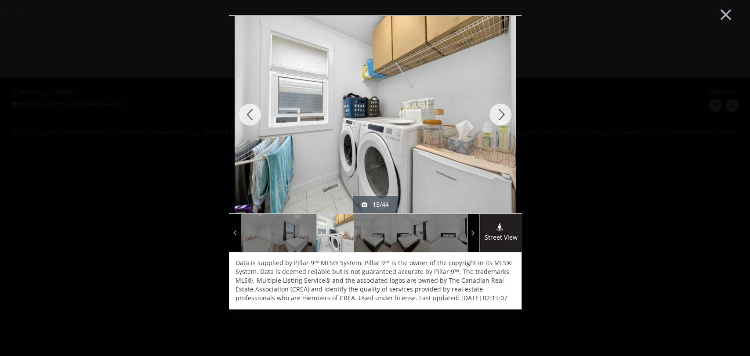
click at [246, 116] on div at bounding box center [250, 115] width 42 height 198
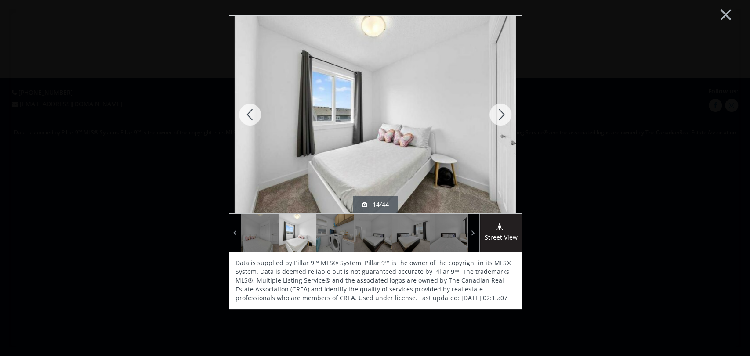
click at [498, 114] on div at bounding box center [500, 115] width 42 height 198
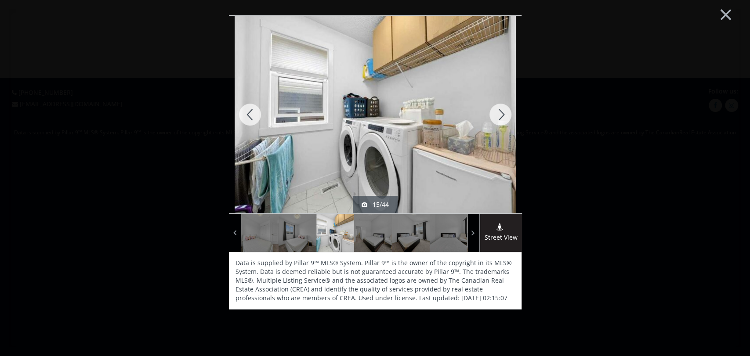
click at [247, 117] on div at bounding box center [250, 115] width 42 height 198
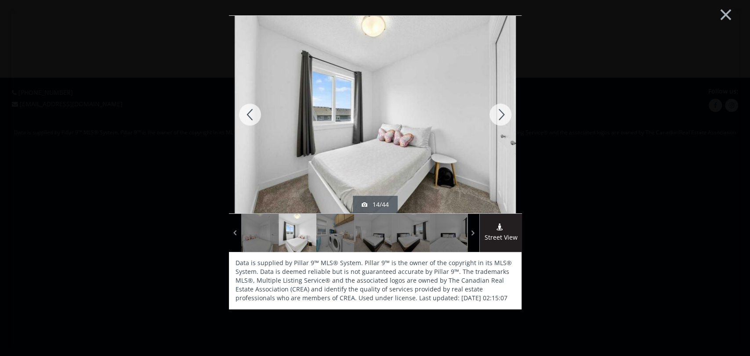
click at [247, 117] on div at bounding box center [250, 115] width 42 height 198
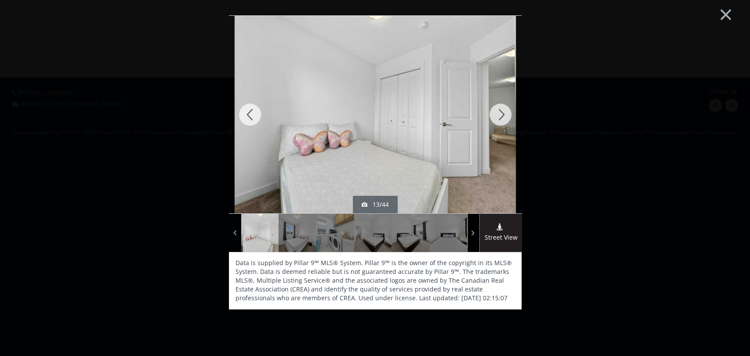
click at [247, 117] on div at bounding box center [250, 115] width 42 height 198
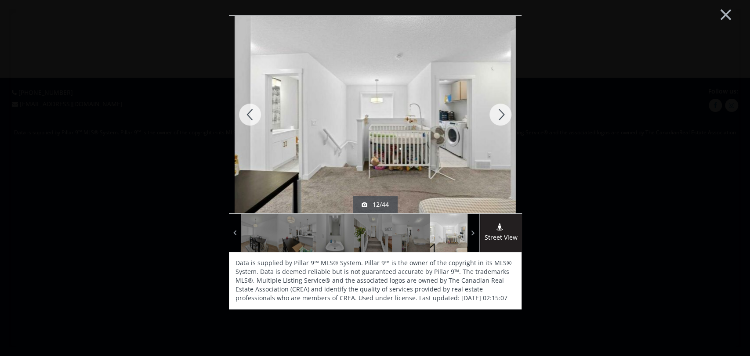
click at [494, 115] on div at bounding box center [500, 115] width 42 height 198
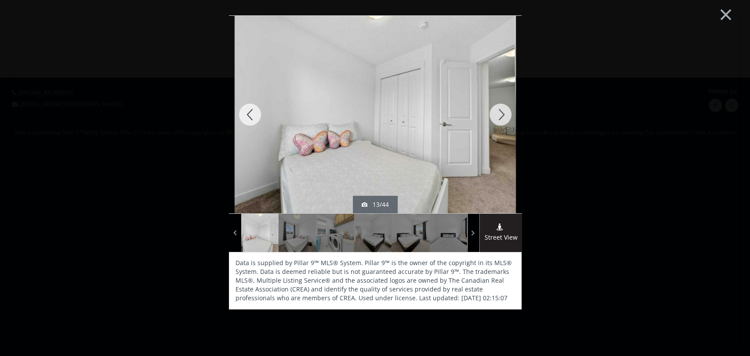
click at [242, 114] on div at bounding box center [250, 115] width 42 height 198
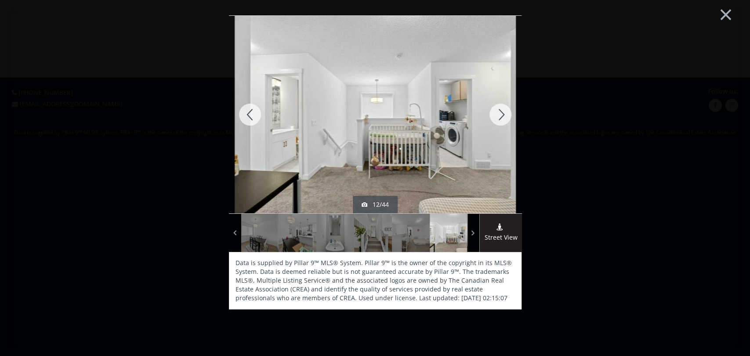
click at [242, 115] on div at bounding box center [250, 115] width 42 height 198
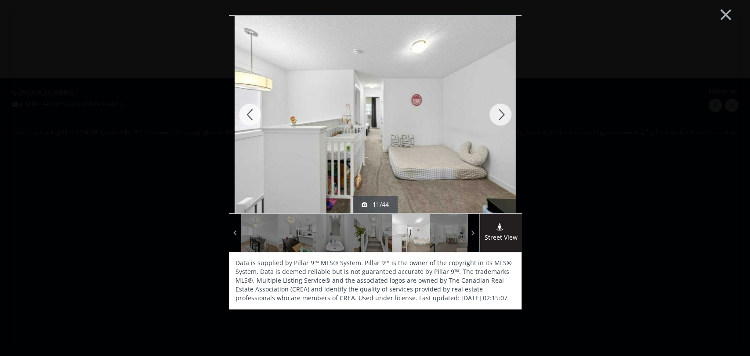
click at [242, 115] on div at bounding box center [250, 115] width 42 height 198
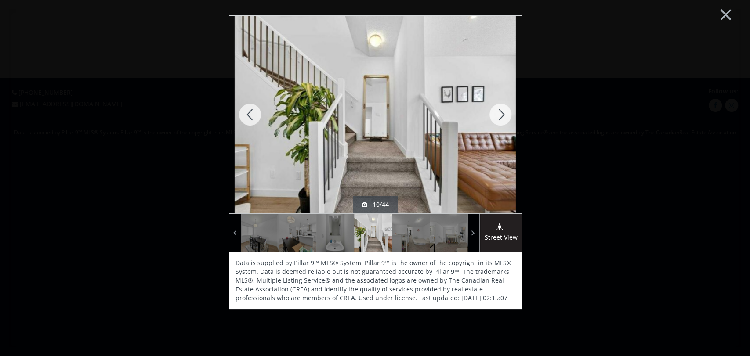
click at [242, 115] on div at bounding box center [250, 115] width 42 height 198
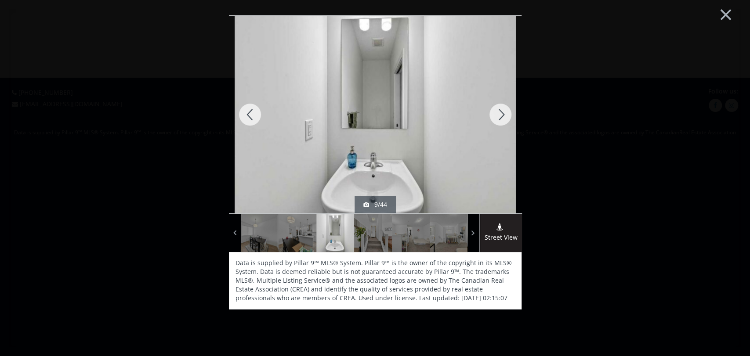
click at [247, 116] on div at bounding box center [250, 115] width 42 height 198
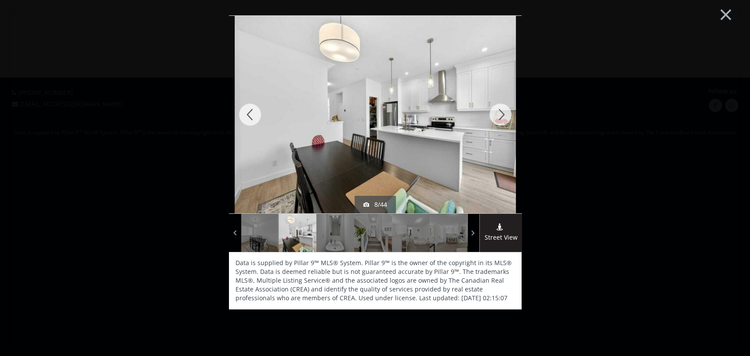
click at [247, 116] on div at bounding box center [250, 115] width 42 height 198
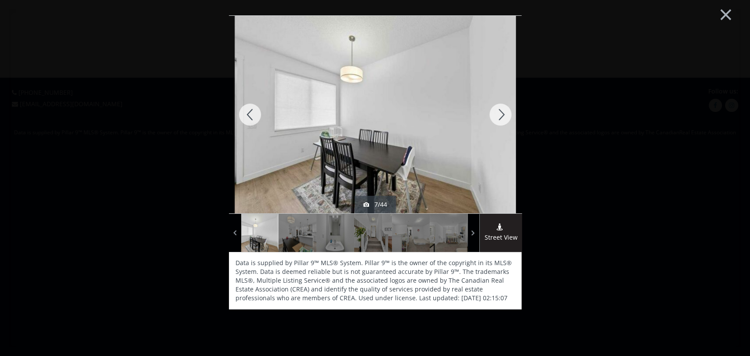
click at [249, 112] on div at bounding box center [250, 115] width 42 height 198
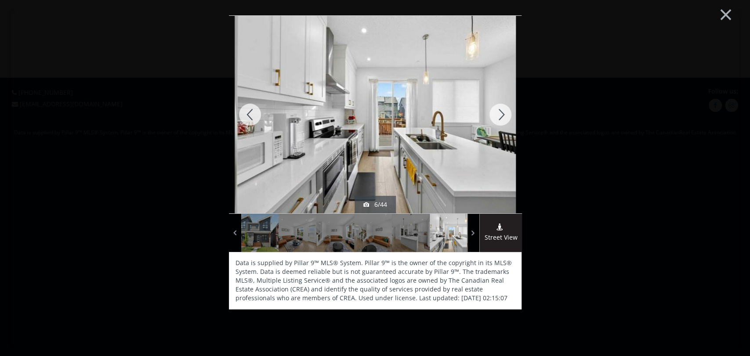
click at [249, 112] on div at bounding box center [250, 115] width 42 height 198
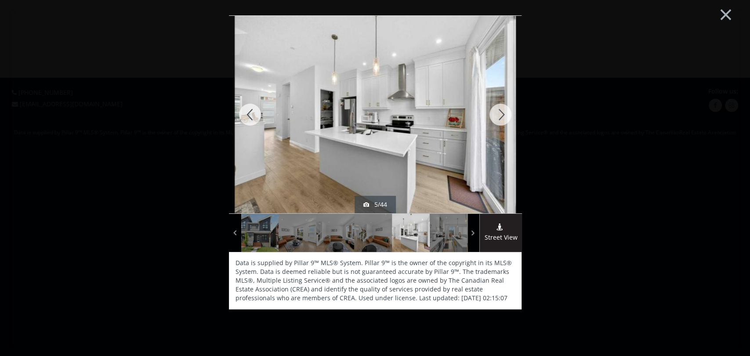
click at [507, 113] on div at bounding box center [500, 115] width 42 height 198
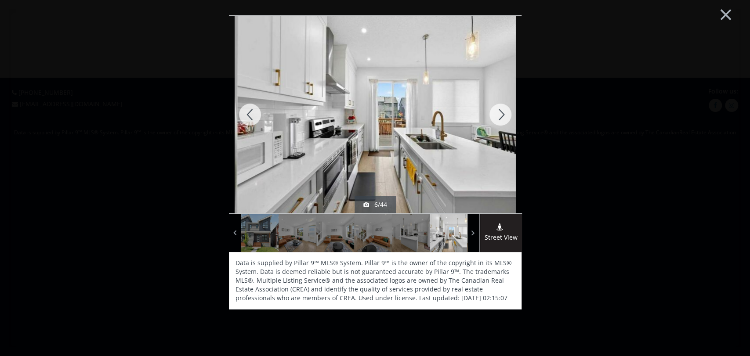
click at [245, 118] on div at bounding box center [250, 115] width 42 height 198
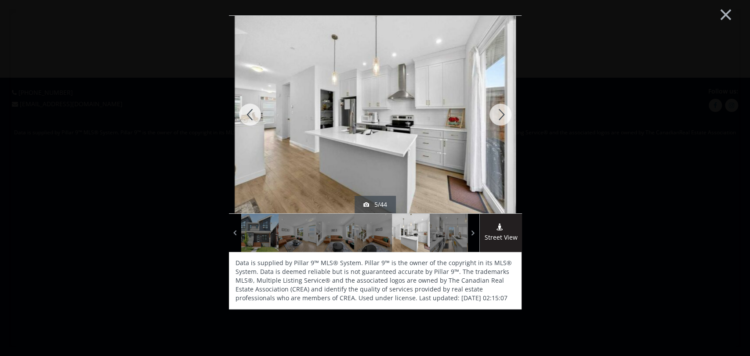
click at [245, 118] on div at bounding box center [250, 115] width 42 height 198
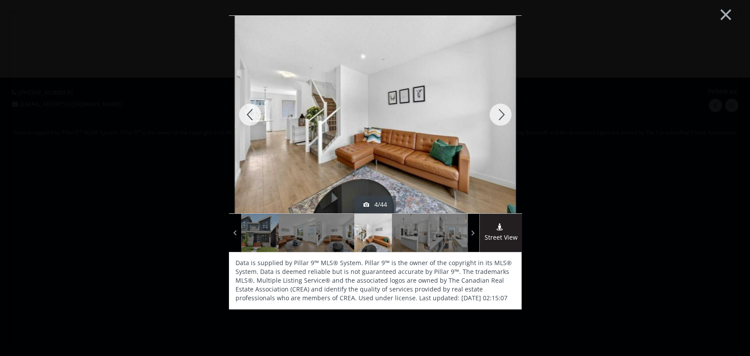
click at [245, 118] on div at bounding box center [250, 115] width 42 height 198
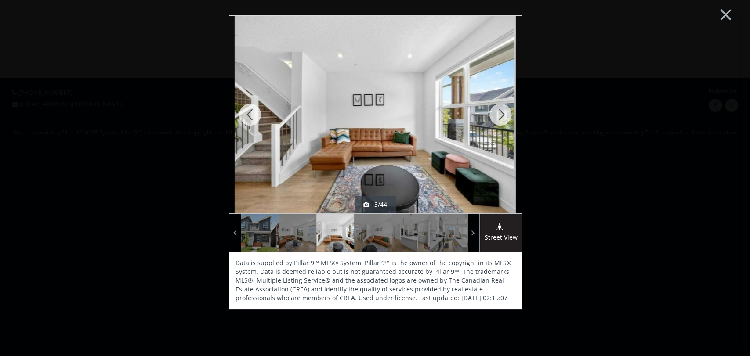
click at [245, 118] on div at bounding box center [250, 115] width 42 height 198
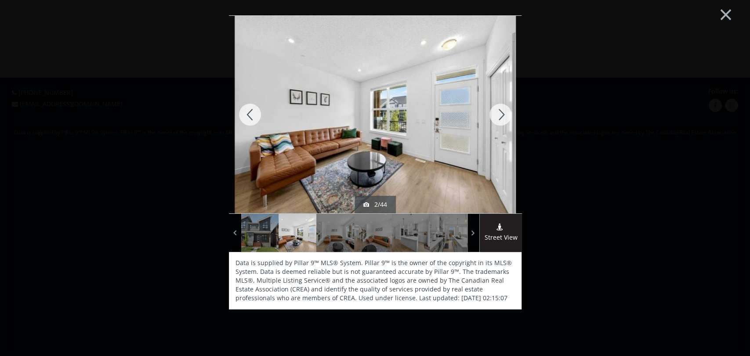
click at [245, 118] on div at bounding box center [250, 115] width 42 height 198
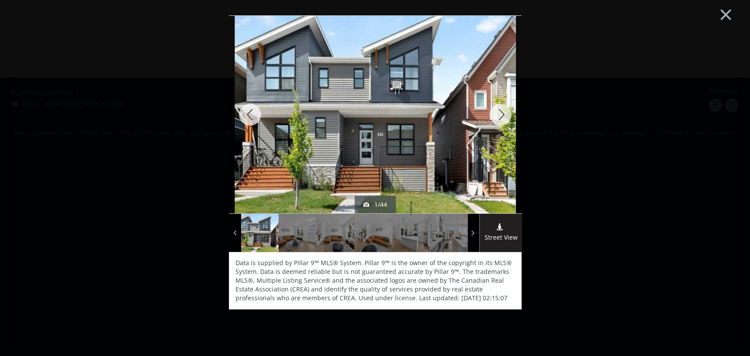
drag, startPoint x: 700, startPoint y: 100, endPoint x: 713, endPoint y: 44, distance: 57.4
click at [668, 98] on div "× sold - [DATE] 1/44 Street View Data is supplied by Pillar 9™ MLS® System. Pil…" at bounding box center [375, 178] width 732 height 339
click at [668, 15] on button "×" at bounding box center [726, 14] width 48 height 36
